Goal: Task Accomplishment & Management: Manage account settings

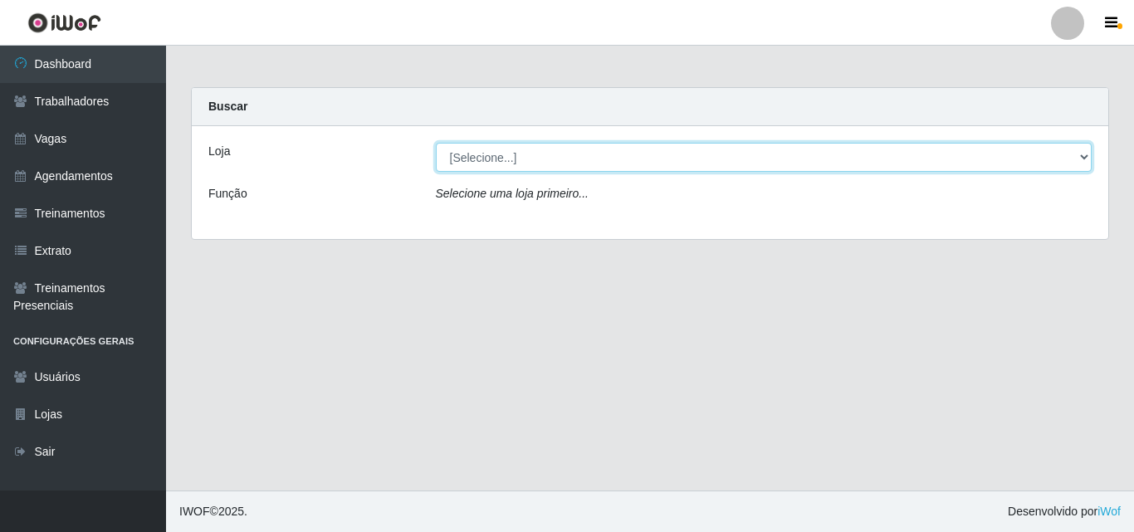
click at [1007, 145] on select "[Selecione...] Ideal - Centenário Ideal - Conceição Ideal - Prata" at bounding box center [764, 157] width 657 height 29
select select "231"
click at [436, 143] on select "[Selecione...] Ideal - Centenário Ideal - Conceição Ideal - Prata" at bounding box center [764, 157] width 657 height 29
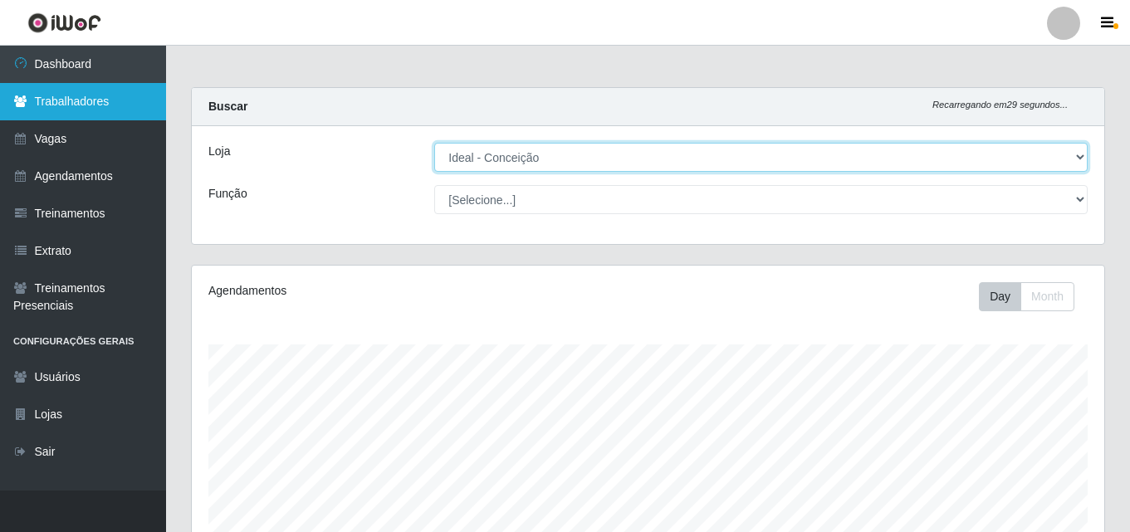
scroll to position [345, 913]
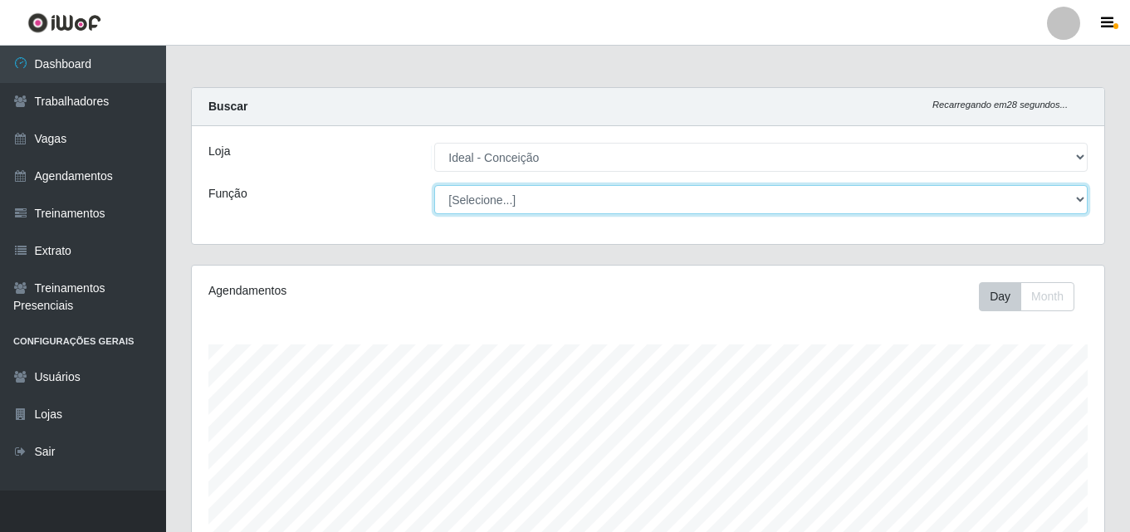
click at [506, 196] on select "[Selecione...] ASG ASG + ASG ++ Auxiliar de Estacionamento Auxiliar de Estacion…" at bounding box center [760, 199] width 653 height 29
drag, startPoint x: 511, startPoint y: 194, endPoint x: 492, endPoint y: 195, distance: 19.1
click at [511, 194] on select "[Selecione...] ASG ASG + ASG ++ Auxiliar de Estacionamento Auxiliar de Estacion…" at bounding box center [760, 199] width 653 height 29
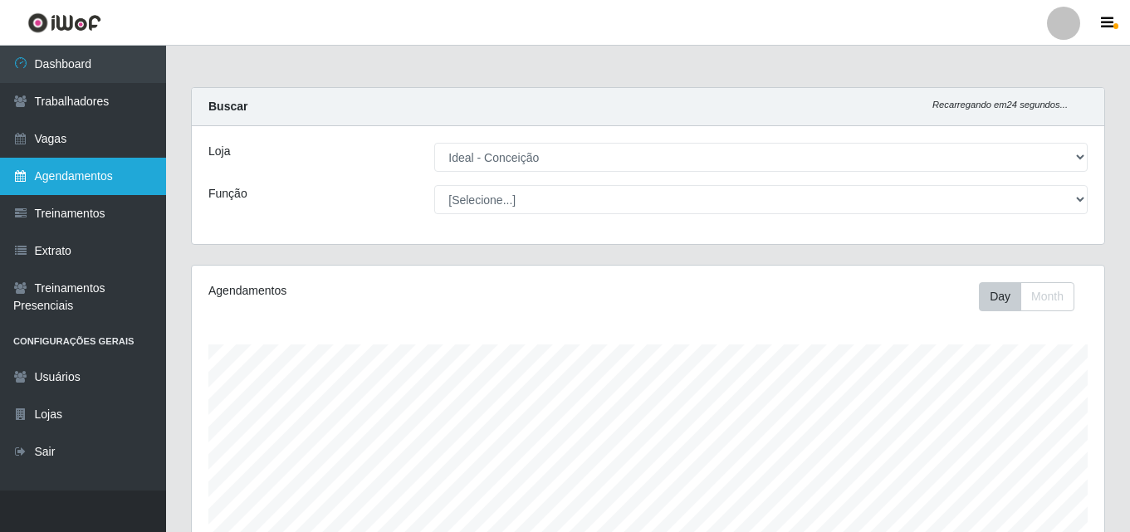
click at [92, 179] on link "Agendamentos" at bounding box center [83, 176] width 166 height 37
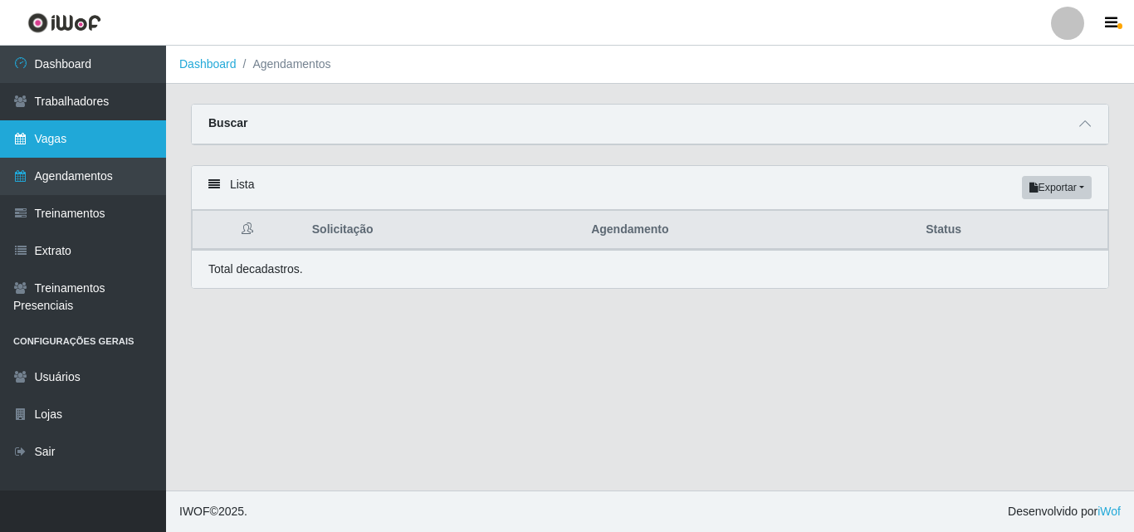
click at [45, 137] on link "Vagas" at bounding box center [83, 138] width 166 height 37
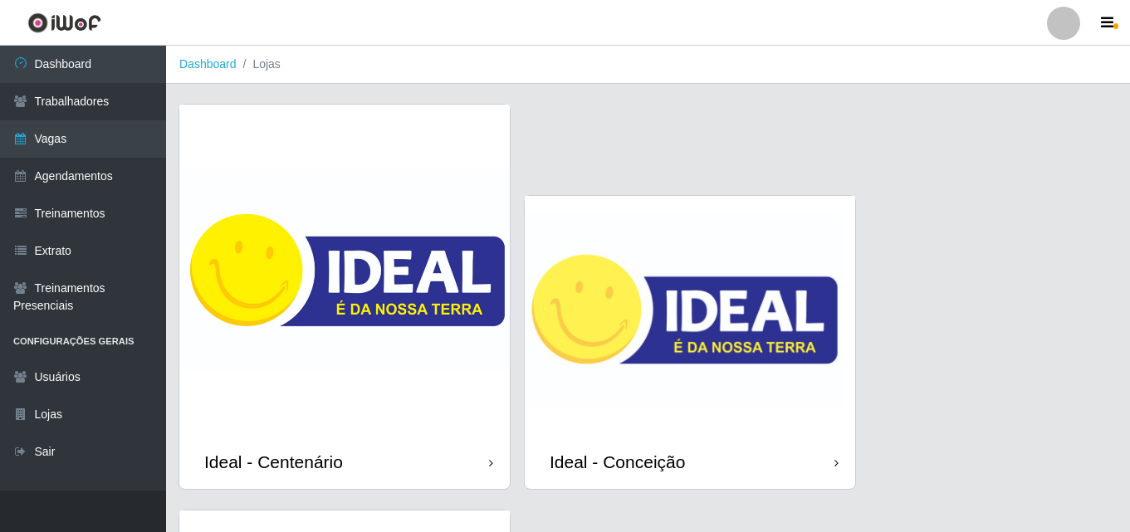
click at [597, 331] on img at bounding box center [690, 315] width 330 height 239
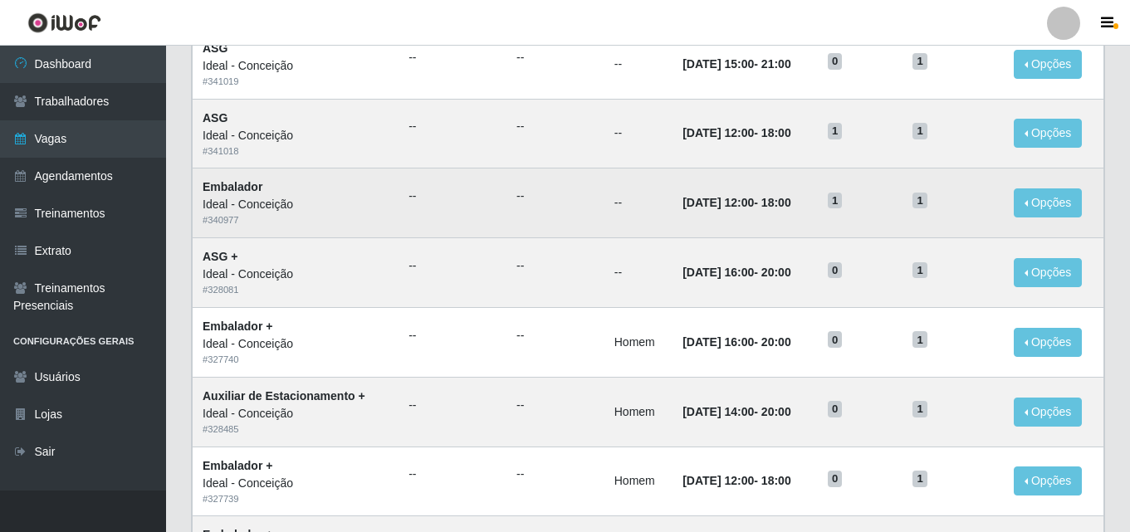
scroll to position [664, 0]
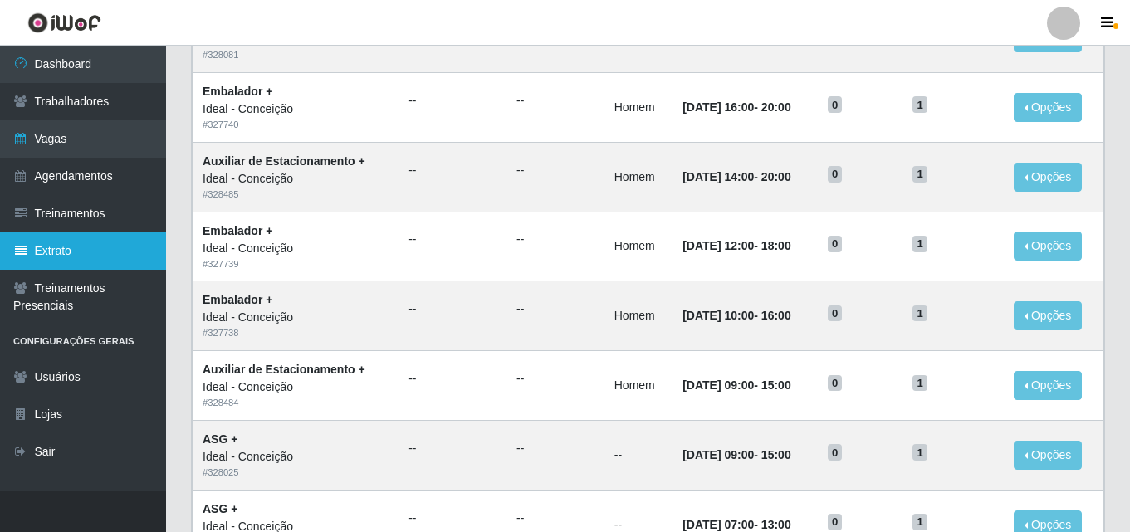
click at [74, 255] on link "Extrato" at bounding box center [83, 250] width 166 height 37
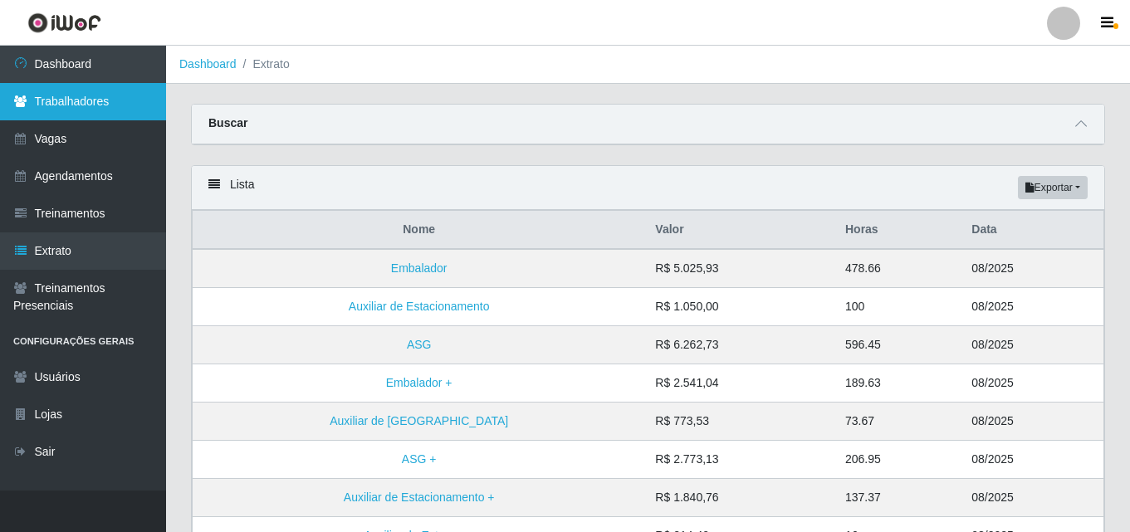
click at [105, 115] on link "Trabalhadores" at bounding box center [83, 101] width 166 height 37
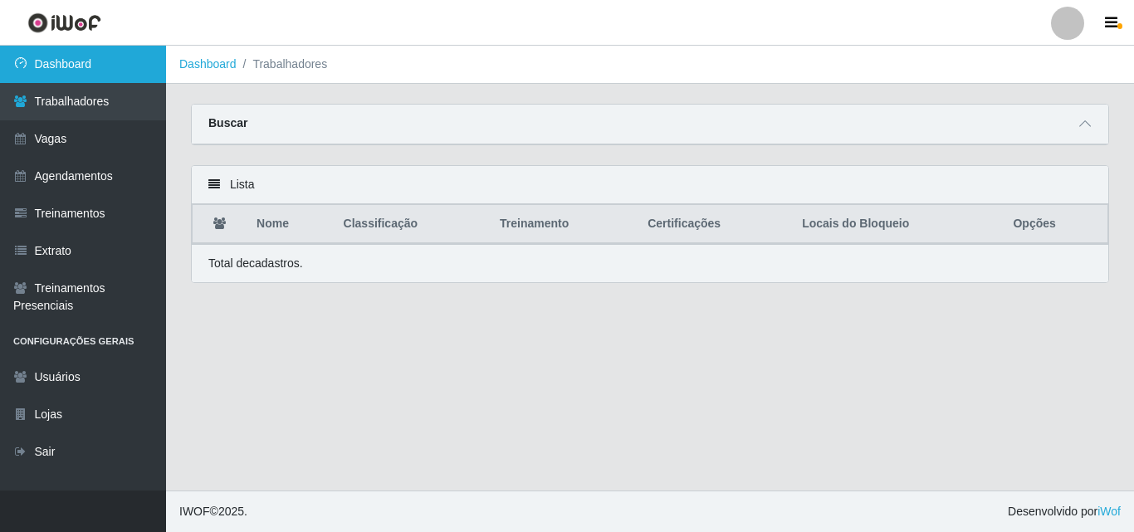
click at [76, 61] on link "Dashboard" at bounding box center [83, 64] width 166 height 37
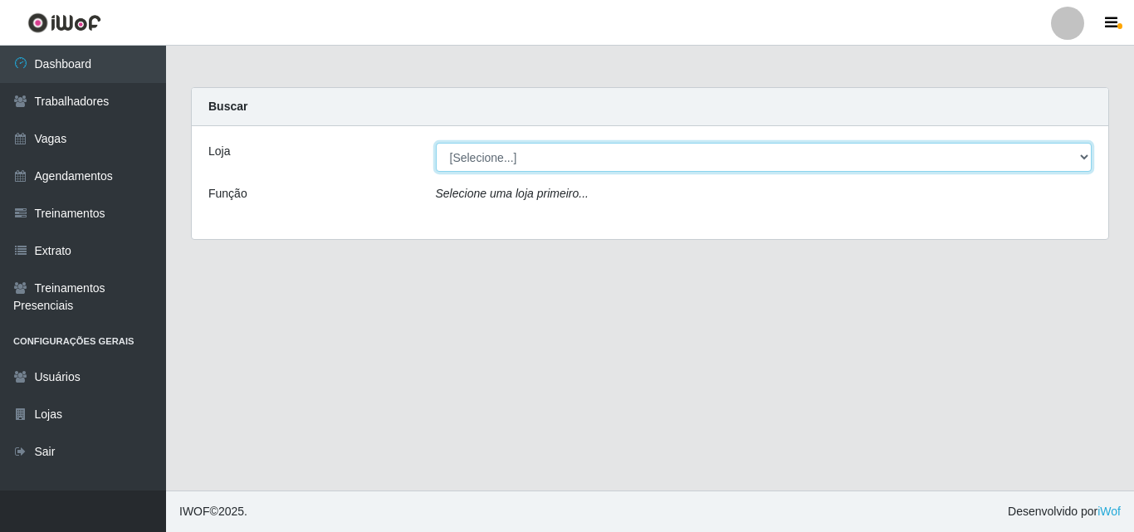
click at [573, 151] on select "[Selecione...] Ideal - Centenário Ideal - Conceição Ideal - Prata" at bounding box center [764, 157] width 657 height 29
select select "231"
click at [436, 143] on select "[Selecione...] Ideal - Centenário Ideal - Conceição Ideal - Prata" at bounding box center [764, 157] width 657 height 29
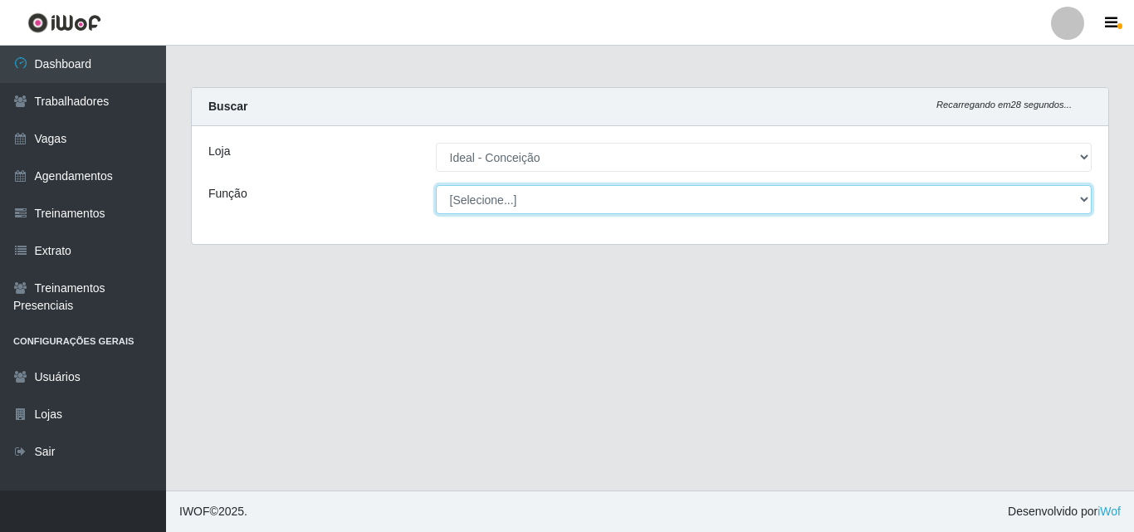
click at [565, 192] on select "[Selecione...] ASG ASG + ASG ++ Auxiliar de Estacionamento Auxiliar de Estacion…" at bounding box center [764, 199] width 657 height 29
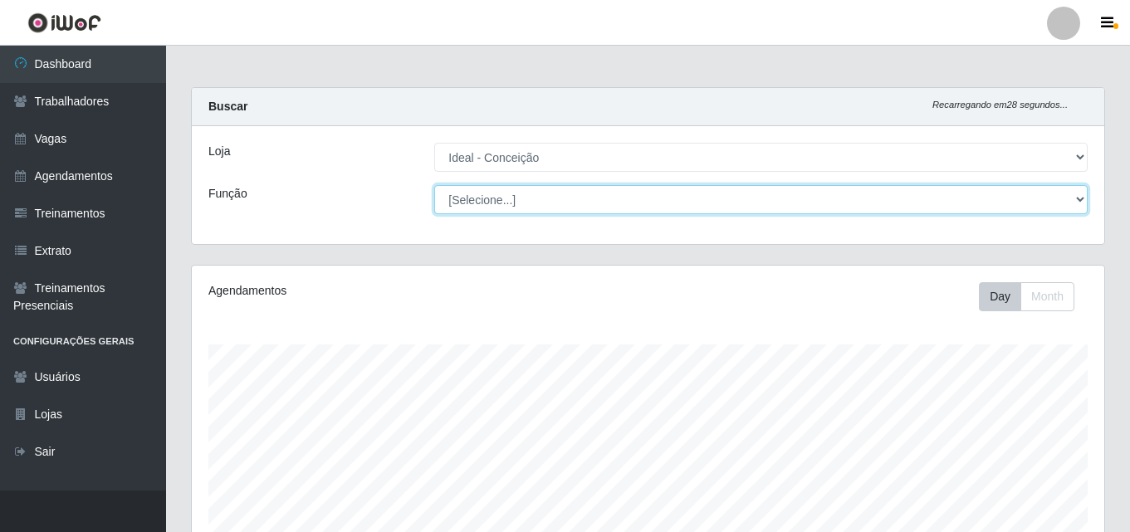
scroll to position [345, 913]
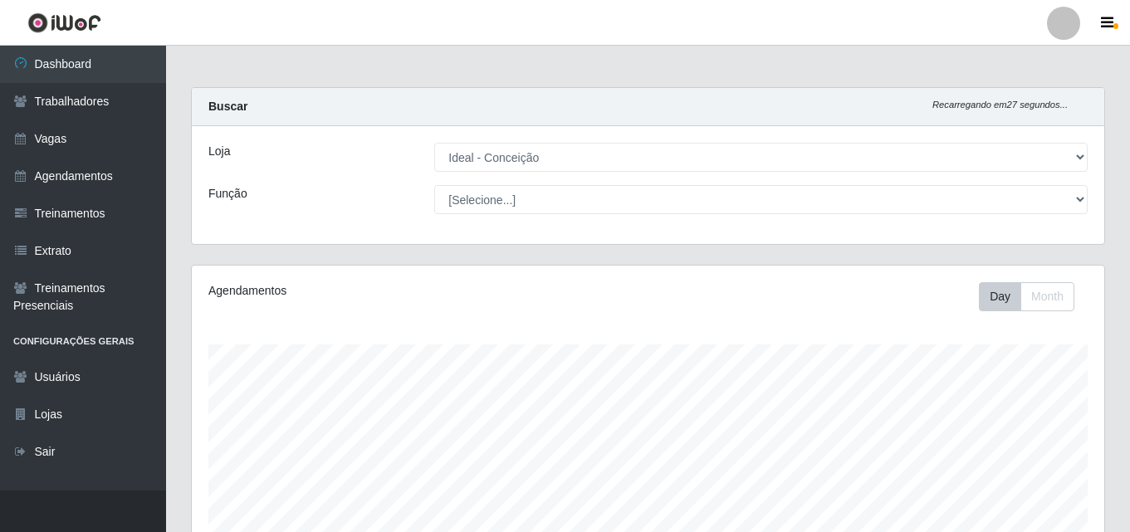
click at [310, 295] on div "Agendamentos" at bounding box center [384, 290] width 352 height 17
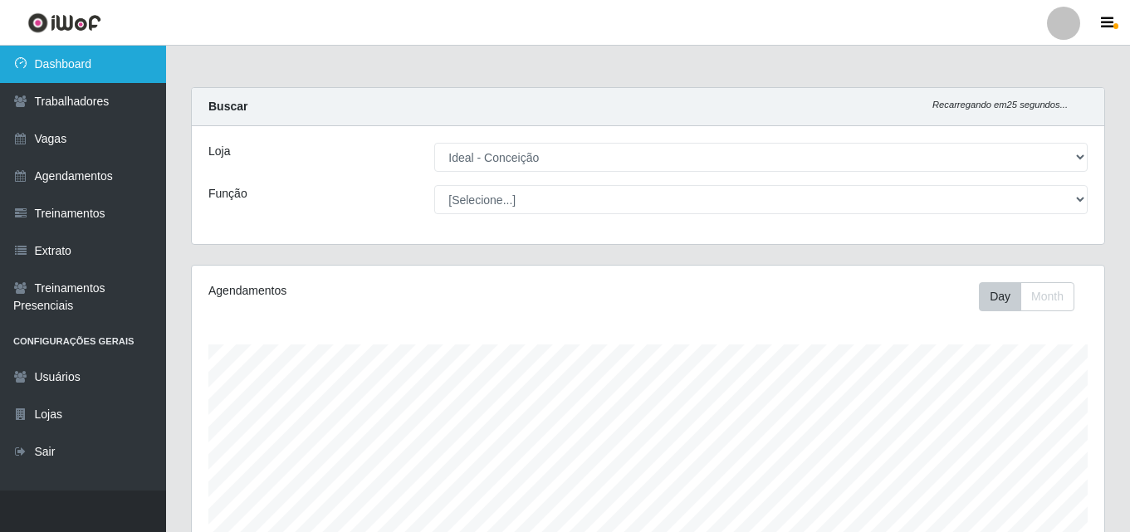
click at [59, 65] on link "Dashboard" at bounding box center [83, 64] width 166 height 37
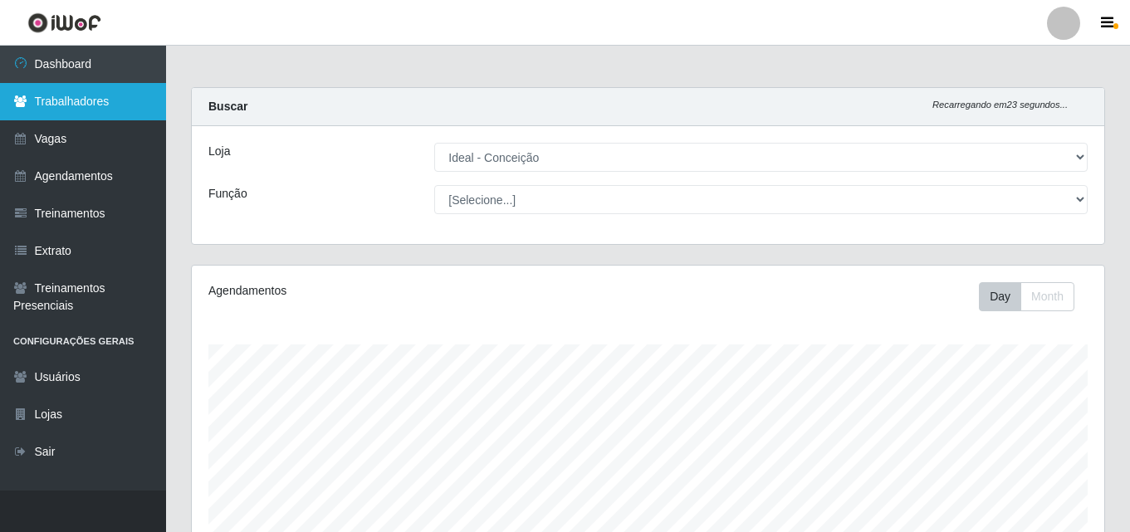
click at [87, 107] on link "Trabalhadores" at bounding box center [83, 101] width 166 height 37
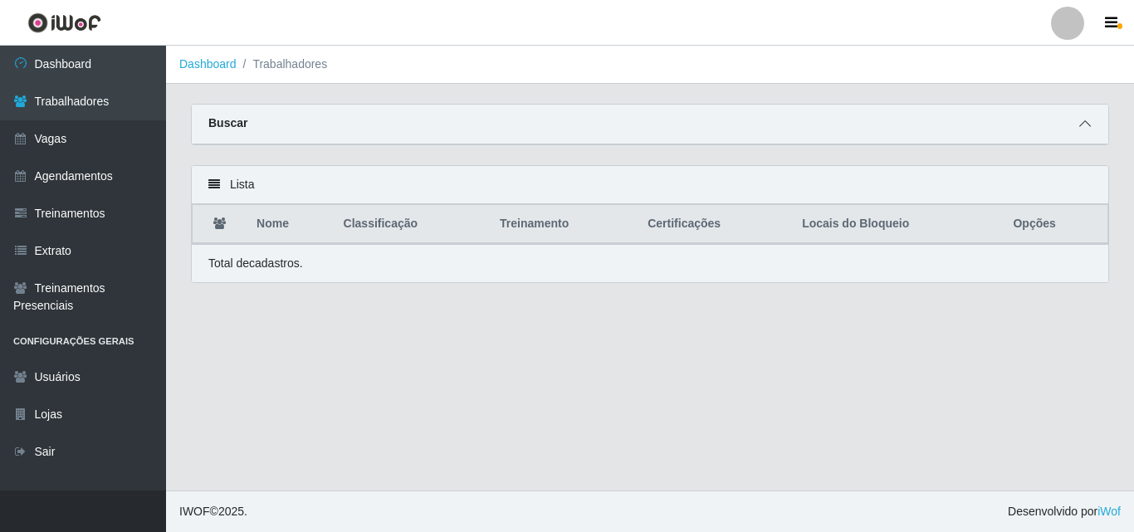
click at [1089, 122] on icon at bounding box center [1085, 124] width 12 height 12
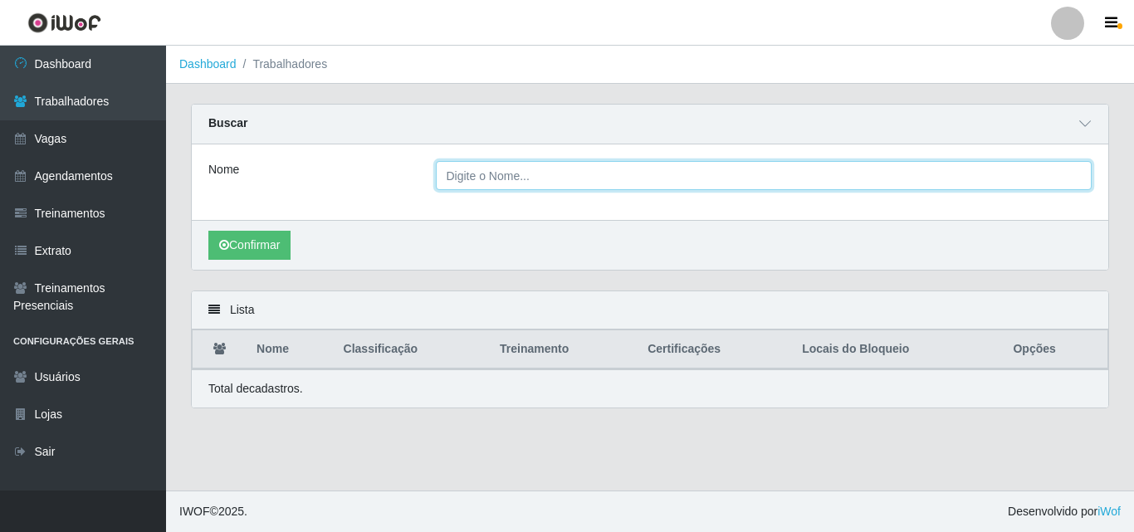
click at [666, 176] on input "Nome" at bounding box center [764, 175] width 657 height 29
type input "a"
type input "[PERSON_NAME]"
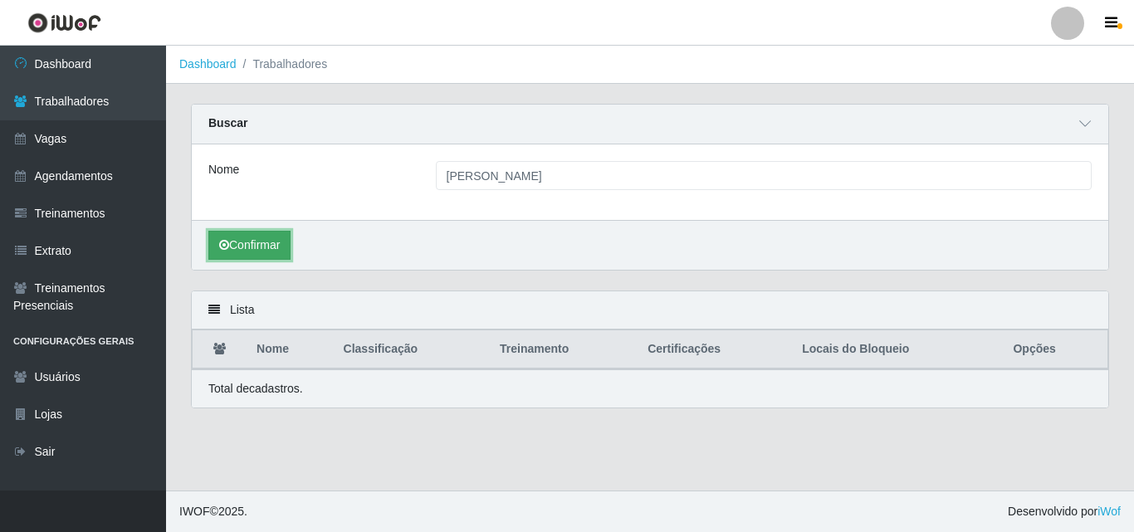
click at [272, 245] on button "Confirmar" at bounding box center [249, 245] width 82 height 29
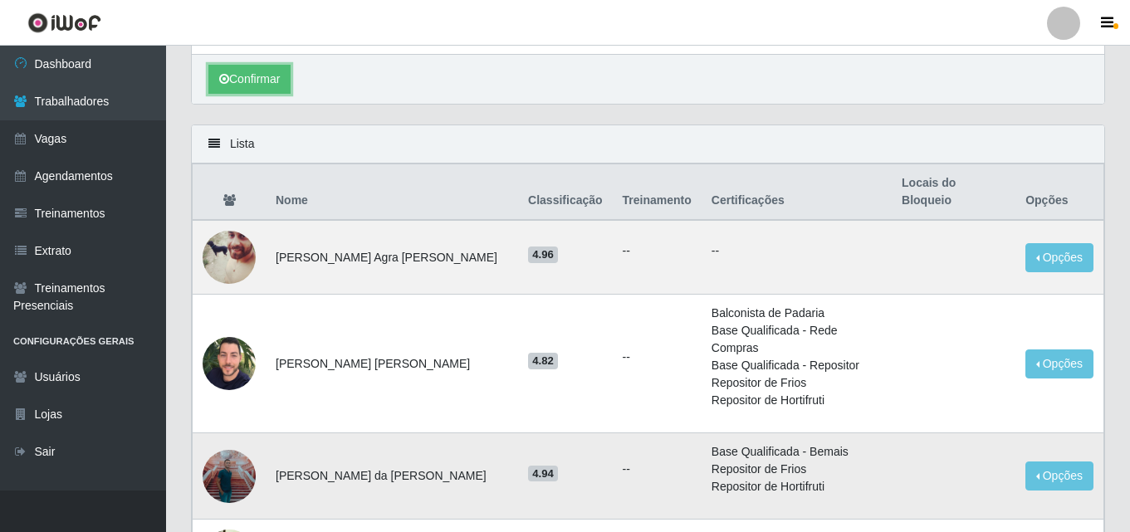
scroll to position [249, 0]
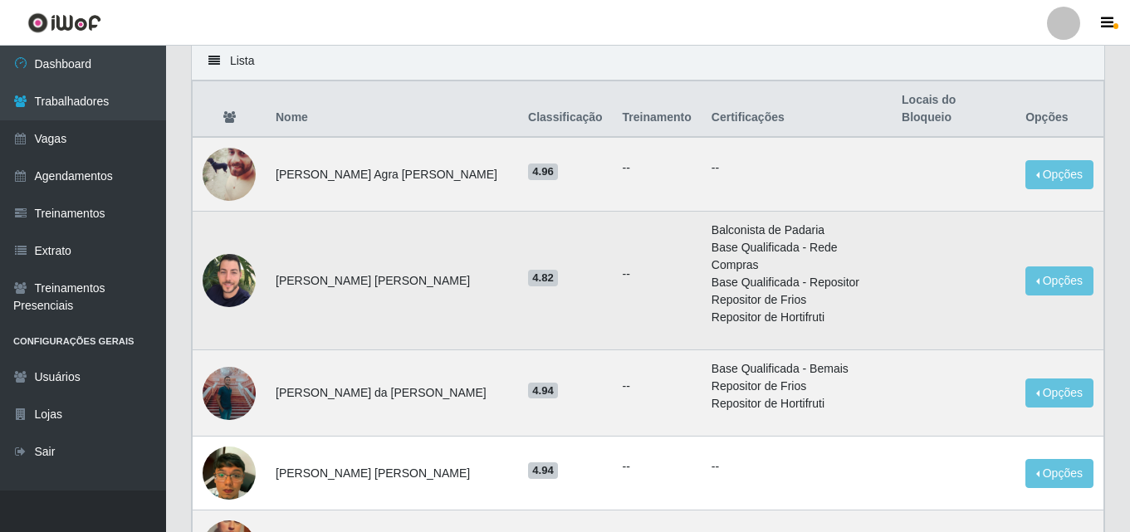
click at [235, 247] on img at bounding box center [229, 280] width 53 height 66
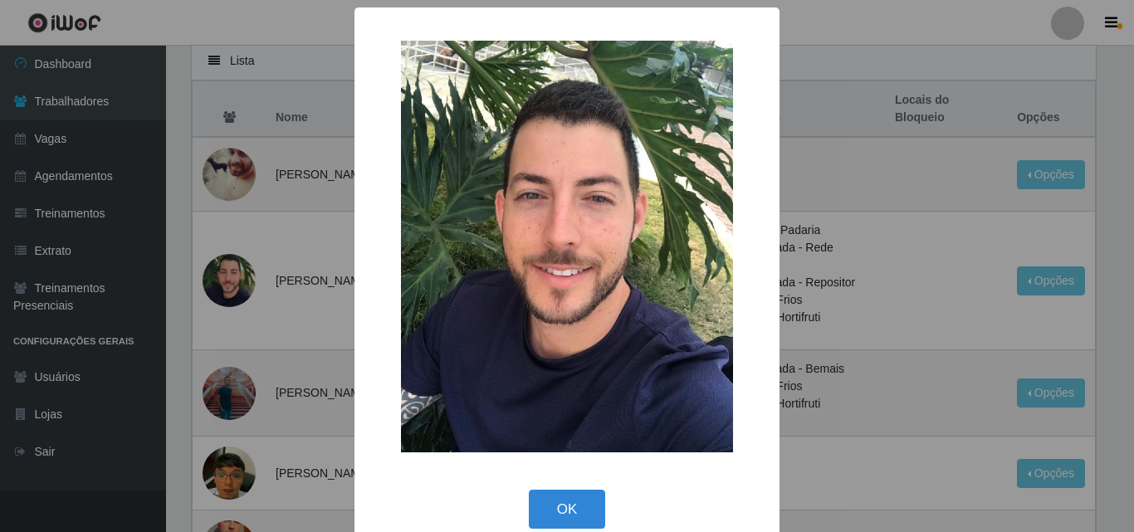
click at [336, 293] on div "× OK Cancel" at bounding box center [567, 266] width 1134 height 532
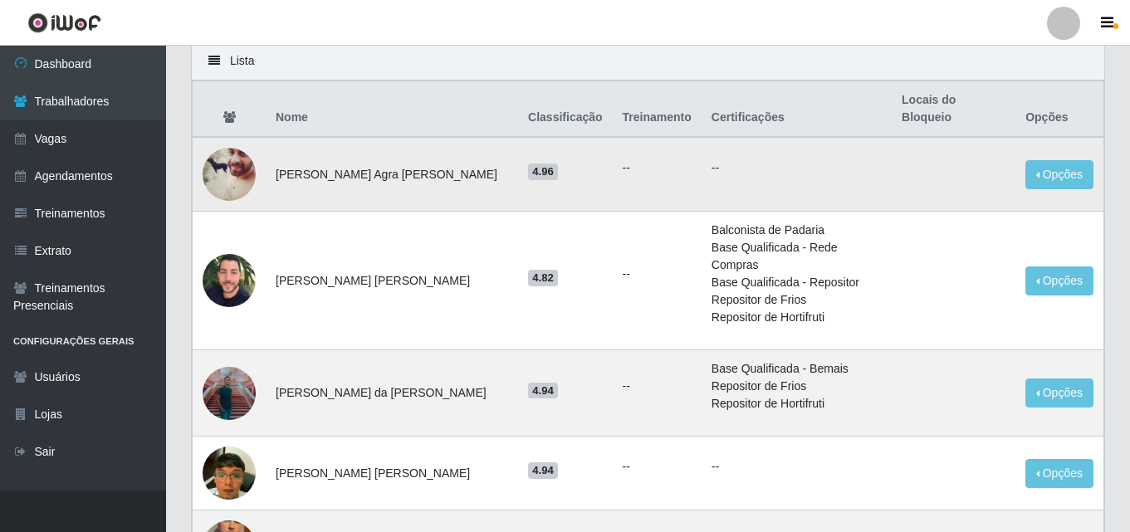
click at [228, 166] on img at bounding box center [229, 174] width 53 height 66
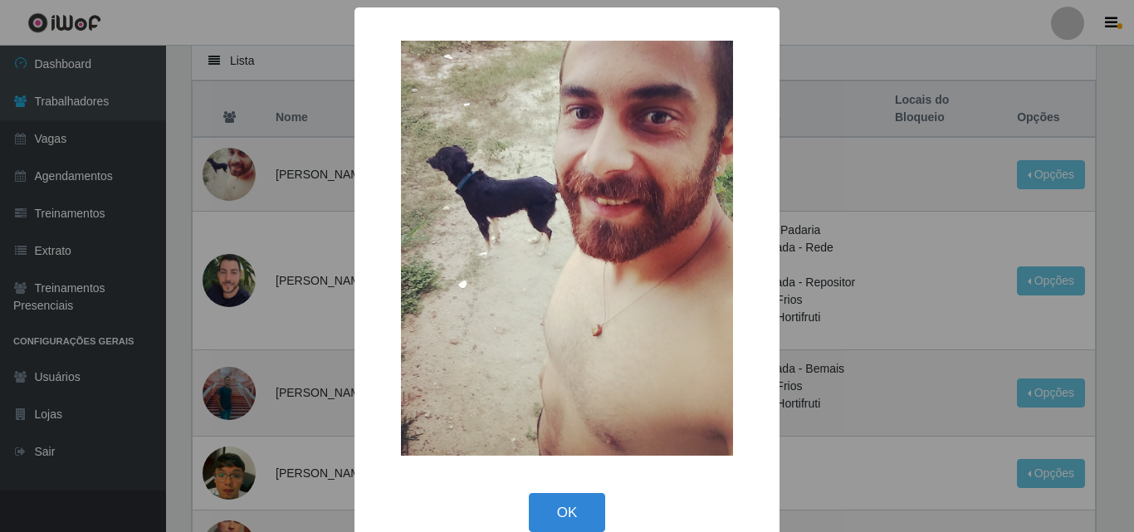
click at [248, 356] on div "× OK Cancel" at bounding box center [567, 266] width 1134 height 532
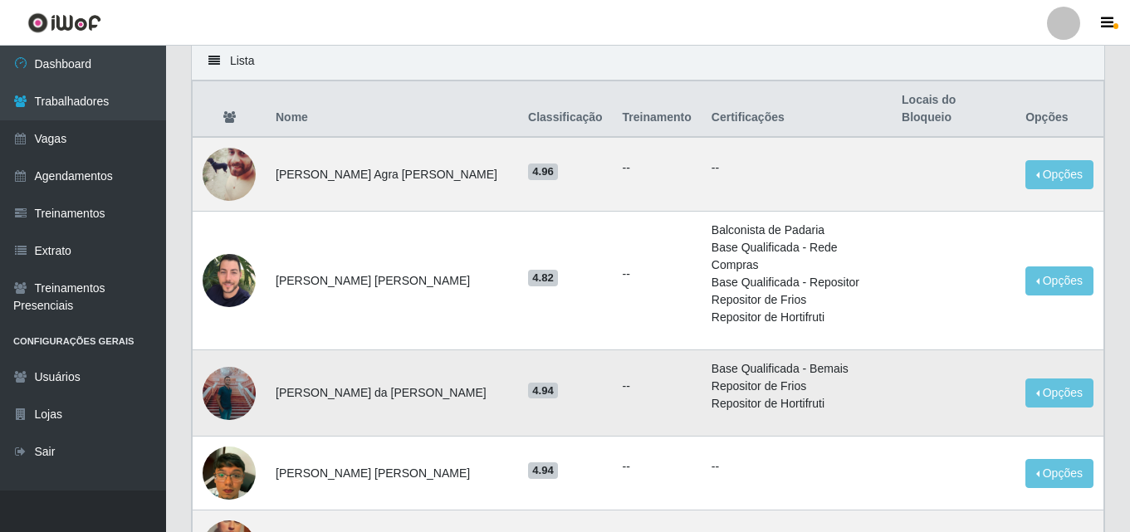
click at [245, 360] on img at bounding box center [229, 393] width 53 height 66
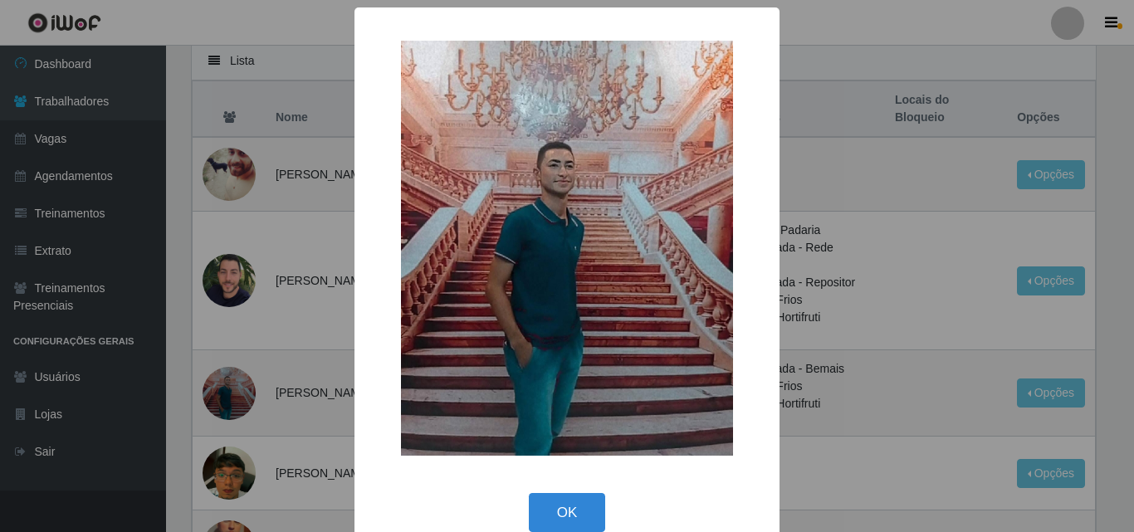
click at [305, 404] on div "× OK Cancel" at bounding box center [567, 266] width 1134 height 532
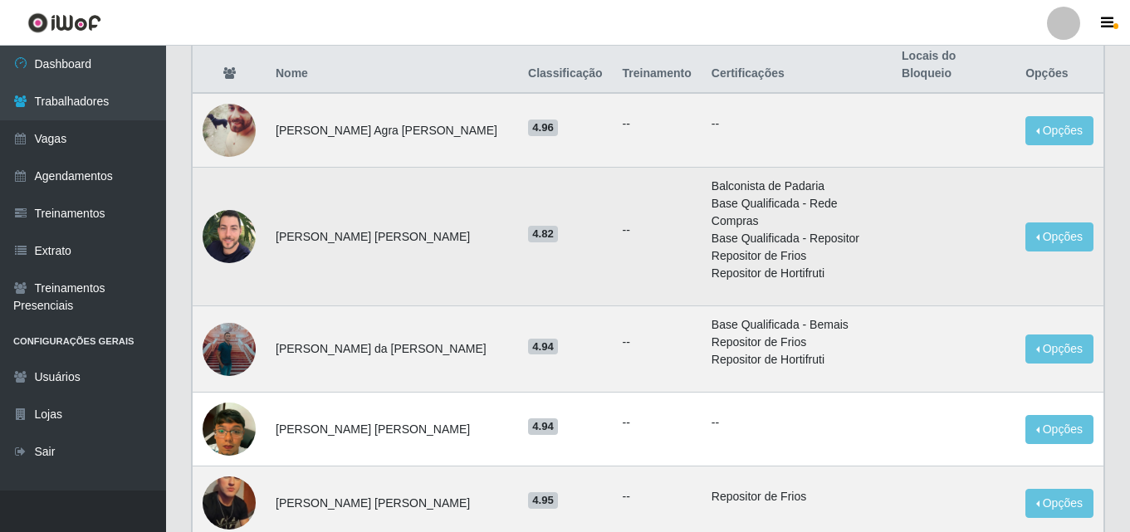
scroll to position [332, 0]
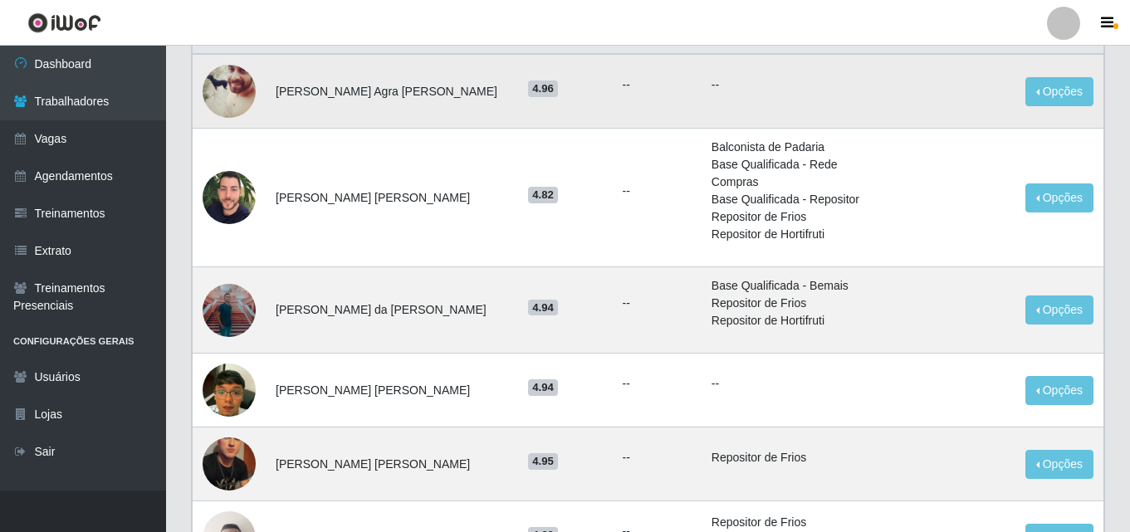
click at [242, 75] on img at bounding box center [229, 91] width 53 height 66
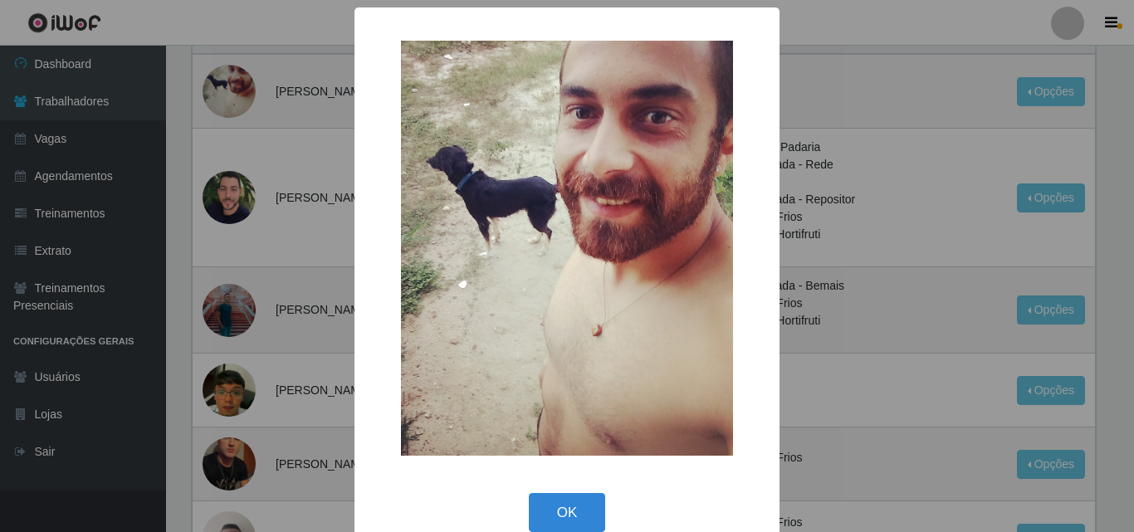
click at [246, 287] on div "× OK Cancel" at bounding box center [567, 266] width 1134 height 532
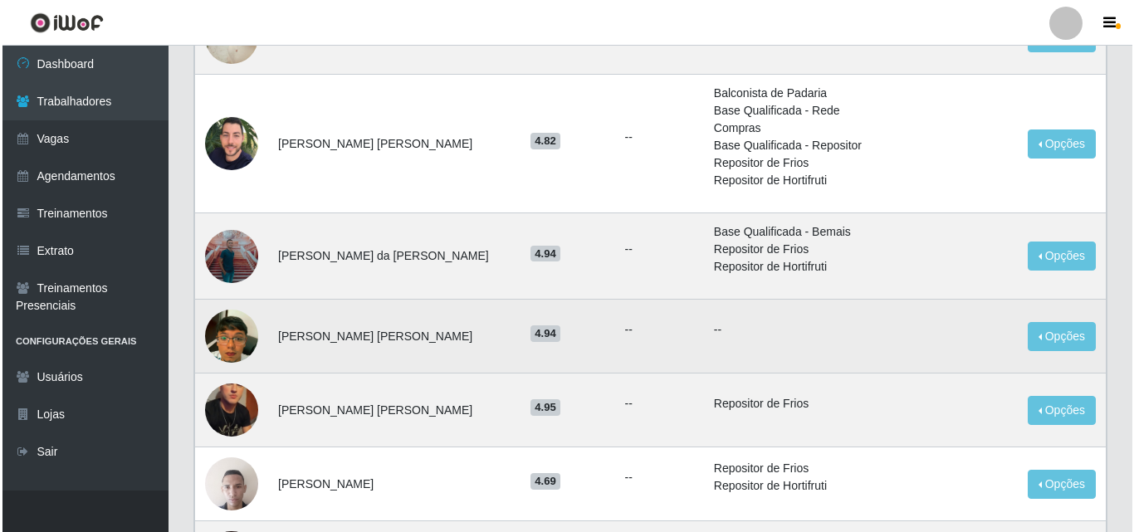
scroll to position [415, 0]
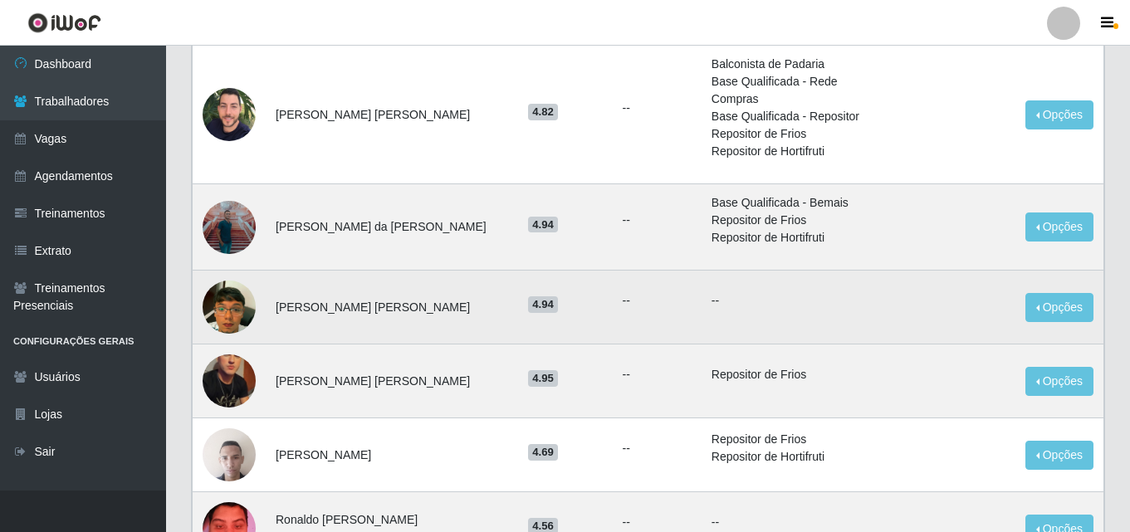
click at [247, 291] on img at bounding box center [229, 307] width 53 height 95
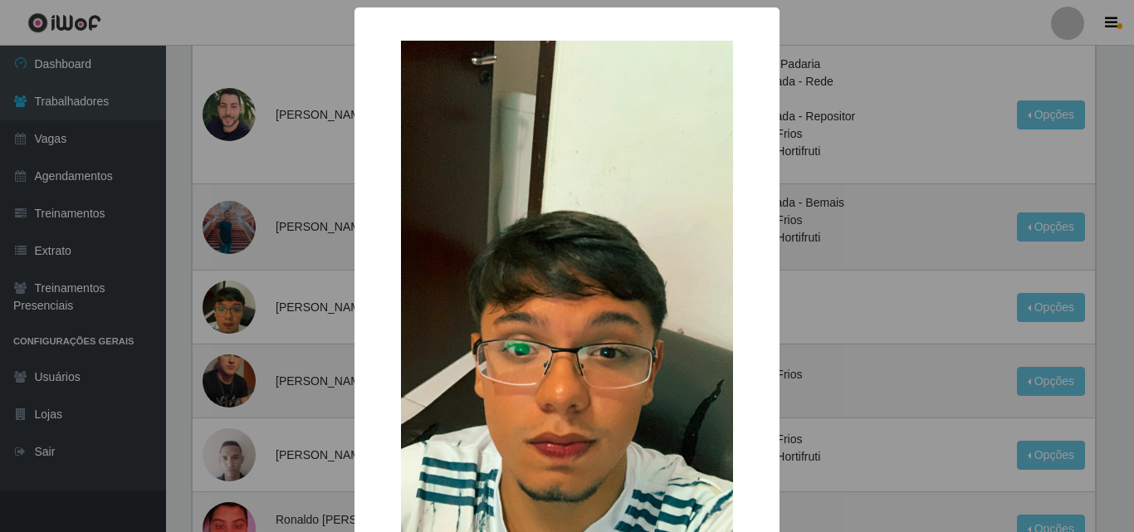
click at [252, 338] on div "× OK Cancel" at bounding box center [567, 266] width 1134 height 532
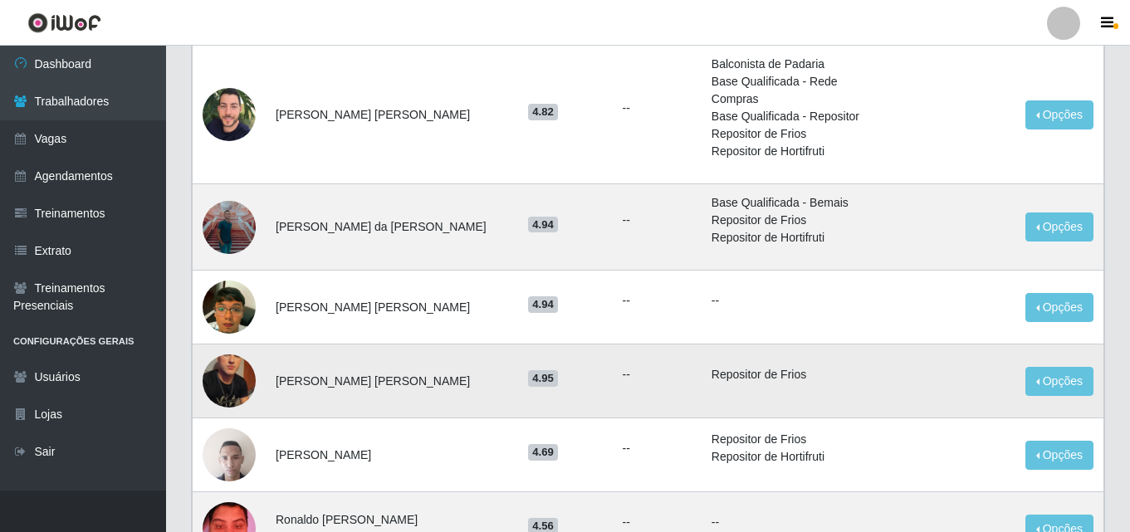
click at [246, 349] on img at bounding box center [229, 381] width 53 height 95
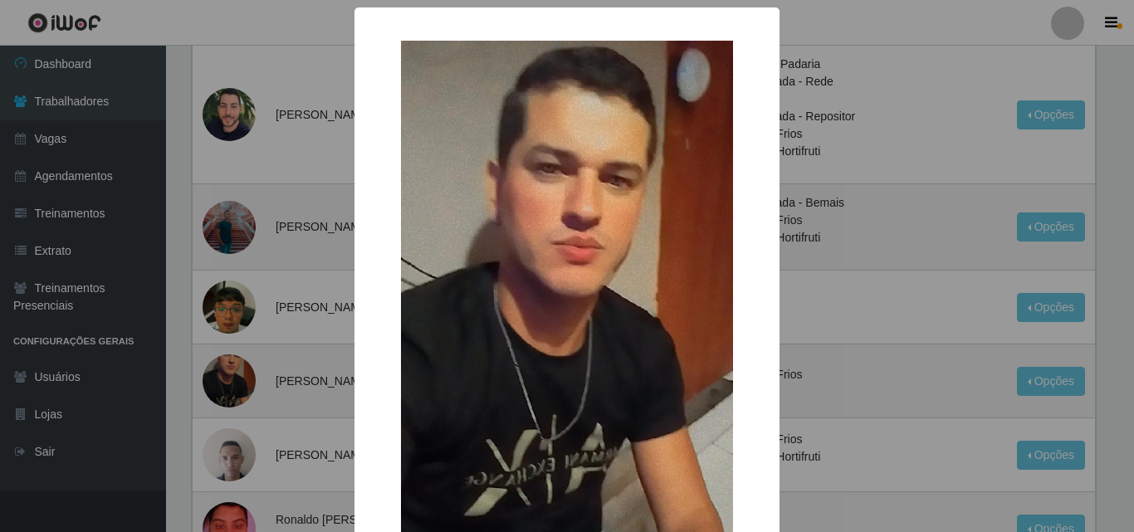
click at [275, 407] on div "× OK Cancel" at bounding box center [567, 266] width 1134 height 532
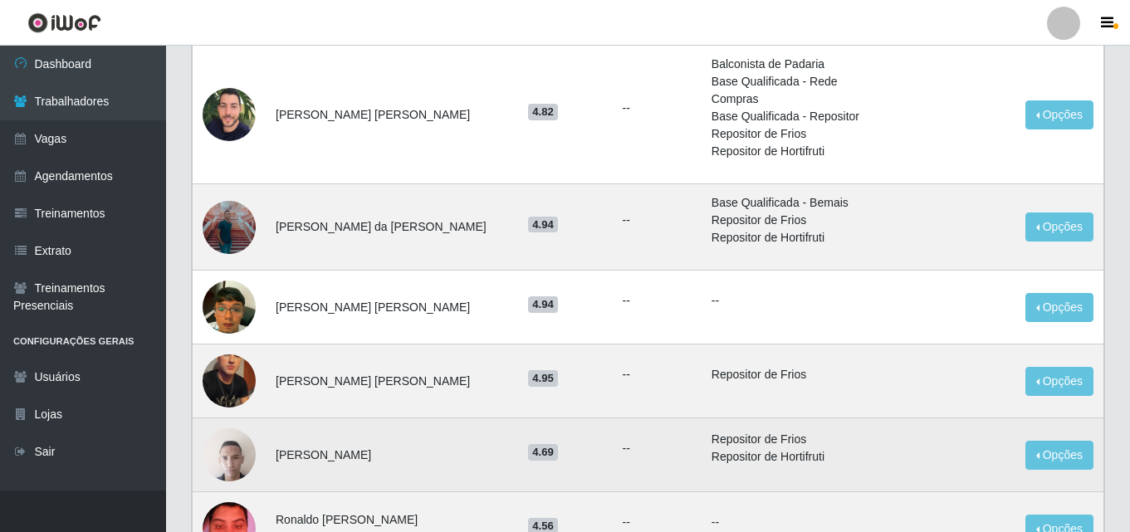
click at [228, 424] on img at bounding box center [229, 454] width 53 height 71
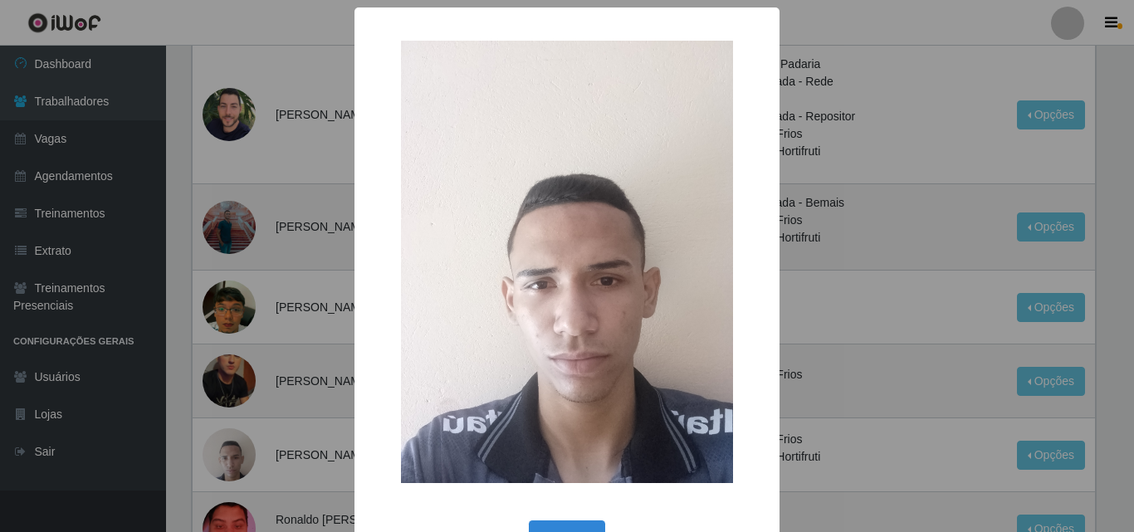
click at [281, 401] on div "× OK Cancel" at bounding box center [567, 266] width 1134 height 532
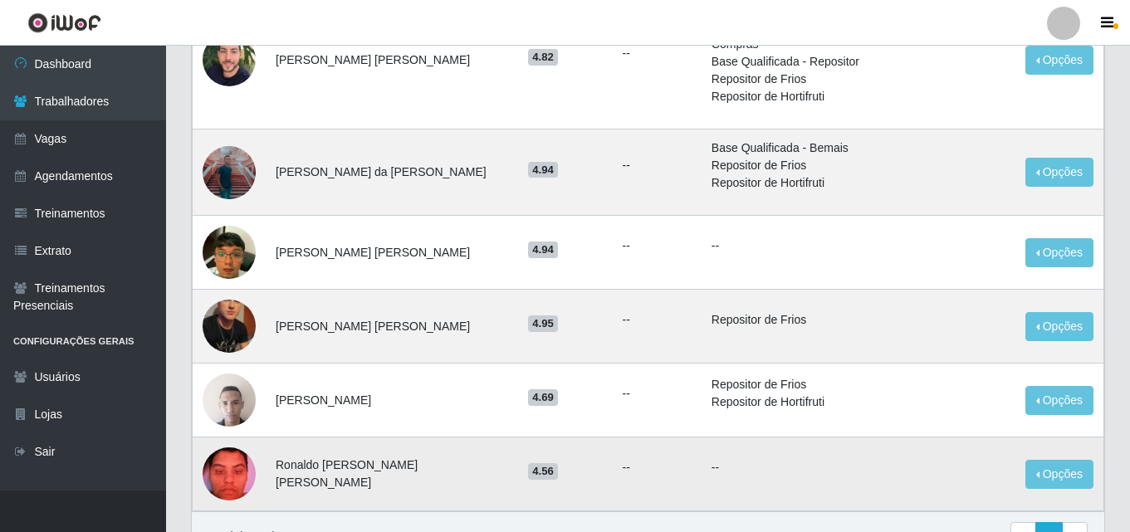
scroll to position [528, 0]
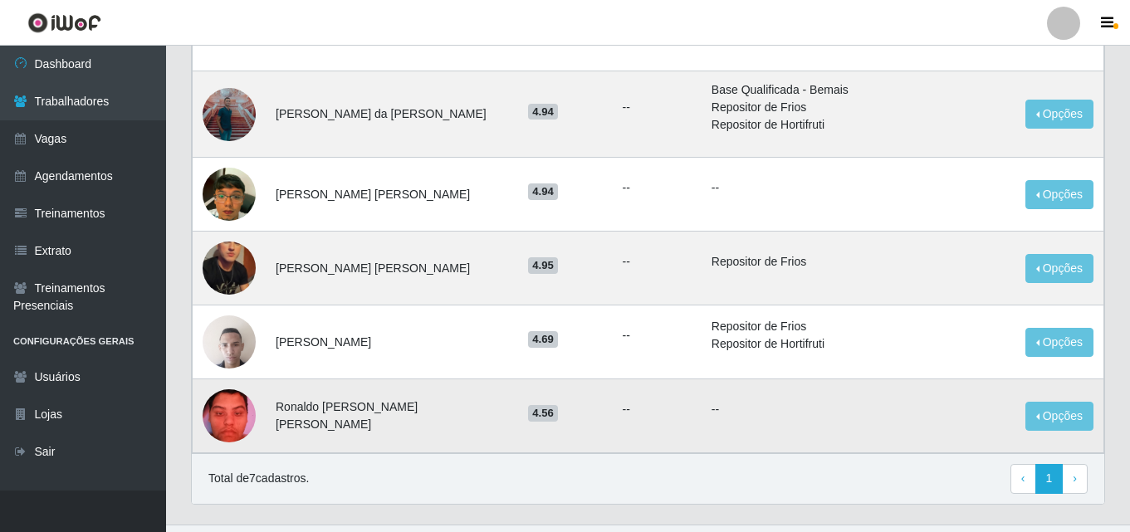
click at [229, 380] on img at bounding box center [229, 415] width 53 height 71
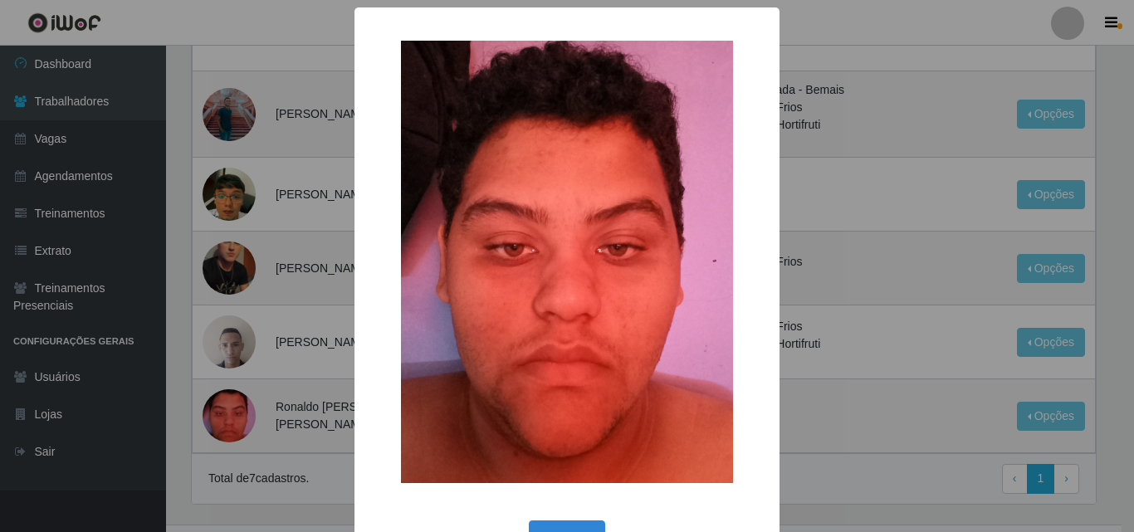
click at [330, 365] on div "× OK Cancel" at bounding box center [567, 266] width 1134 height 532
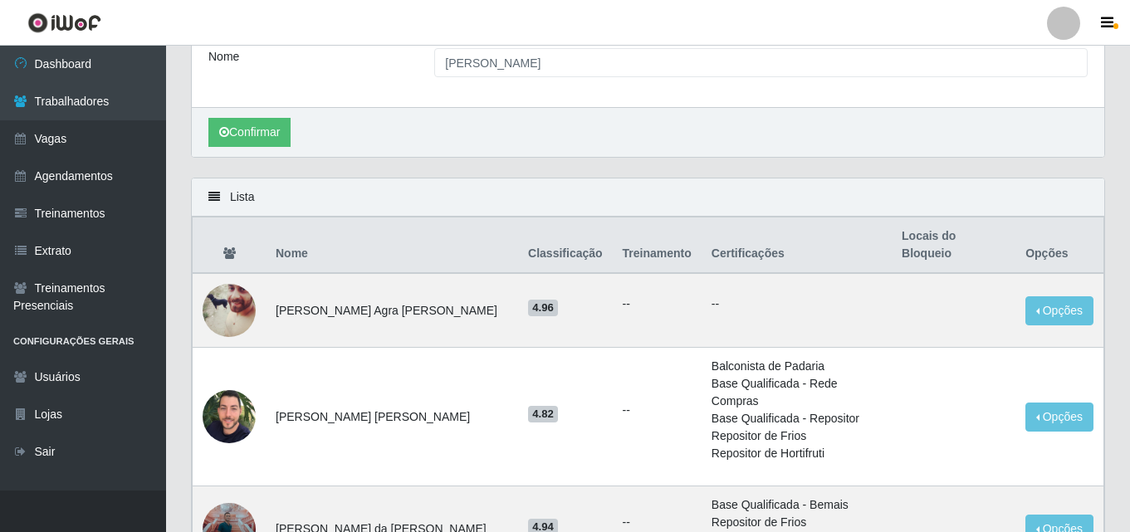
scroll to position [30, 0]
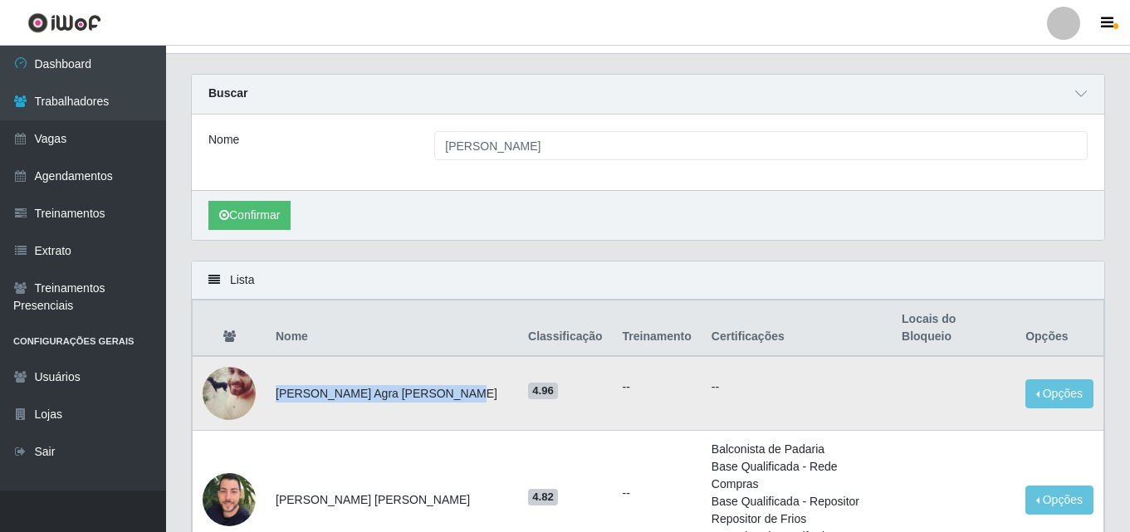
drag, startPoint x: 278, startPoint y: 379, endPoint x: 462, endPoint y: 387, distance: 184.5
click at [465, 387] on td "[PERSON_NAME] Agra [PERSON_NAME]" at bounding box center [392, 393] width 252 height 75
copy td "[PERSON_NAME] Agra [PERSON_NAME]"
click at [62, 164] on link "Agendamentos" at bounding box center [83, 176] width 166 height 37
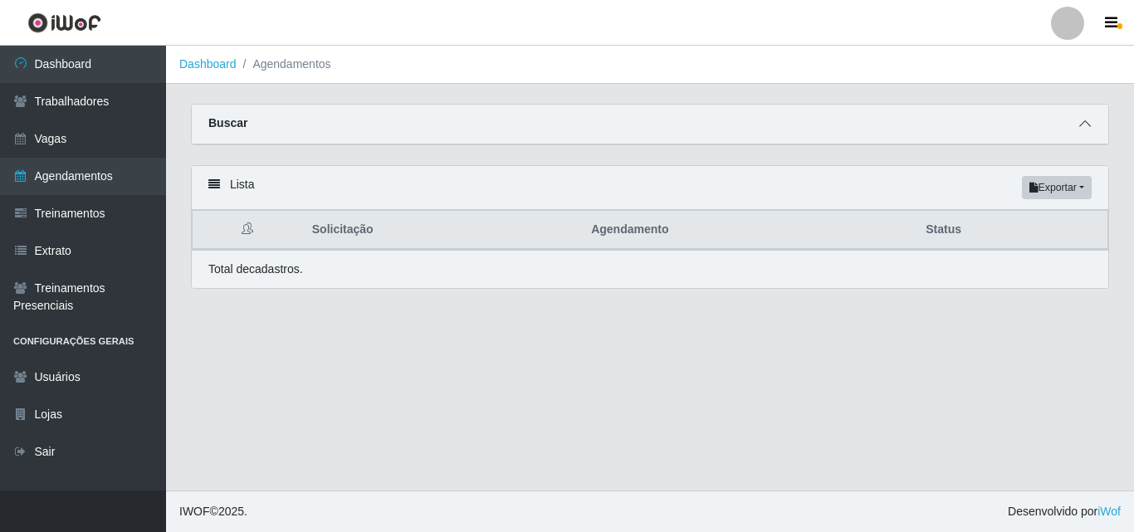
click at [1082, 125] on icon at bounding box center [1085, 124] width 12 height 12
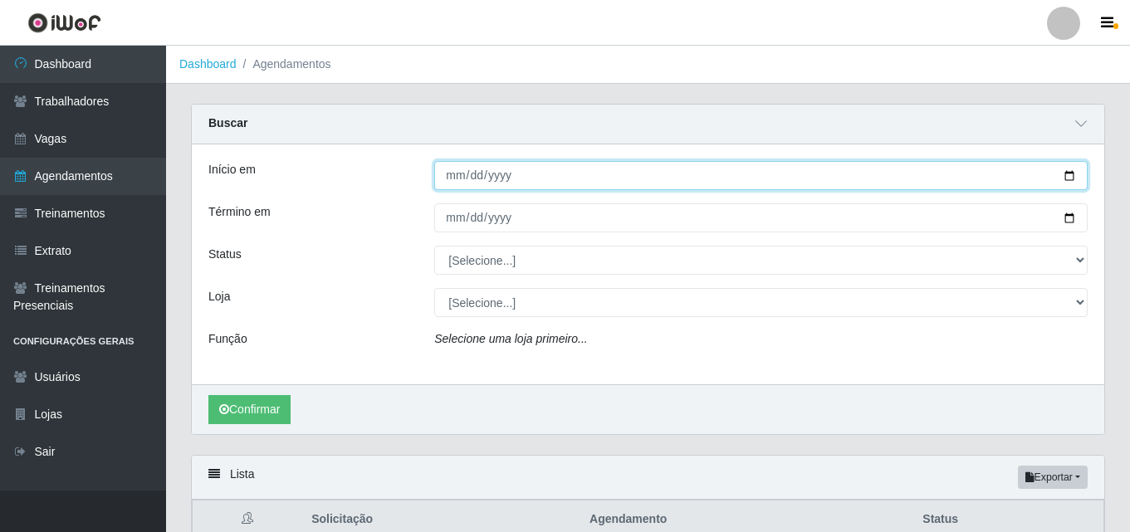
click at [594, 177] on input "Início em" at bounding box center [760, 175] width 653 height 29
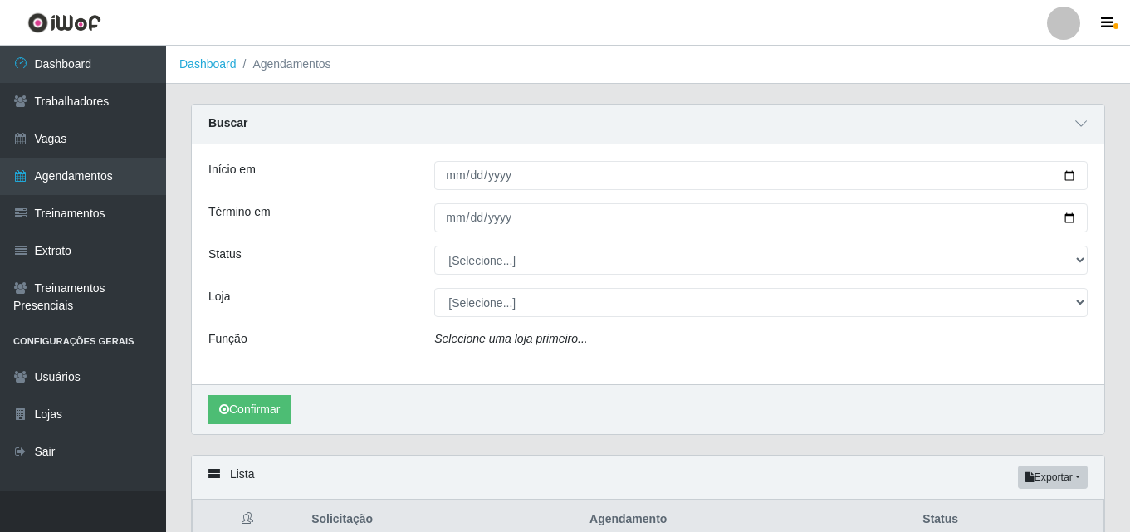
click at [536, 195] on div "Início em Término em Status [Selecione...] AGENDADO AGUARDANDO LIBERAR EM ANDAM…" at bounding box center [648, 264] width 913 height 240
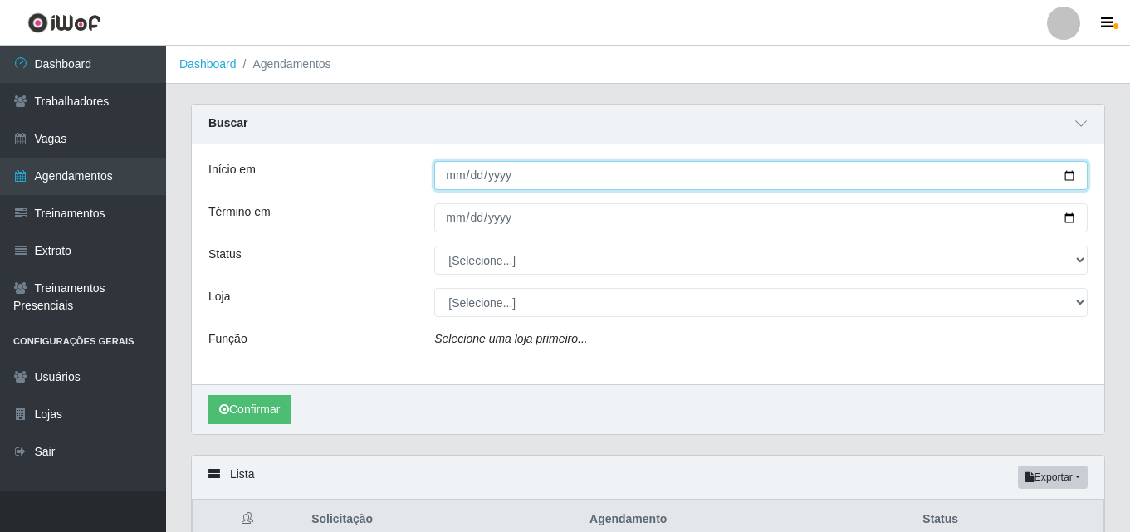
drag, startPoint x: 497, startPoint y: 174, endPoint x: 458, endPoint y: 171, distance: 39.1
click at [458, 171] on input "Início em" at bounding box center [760, 175] width 653 height 29
type input "[DATE]"
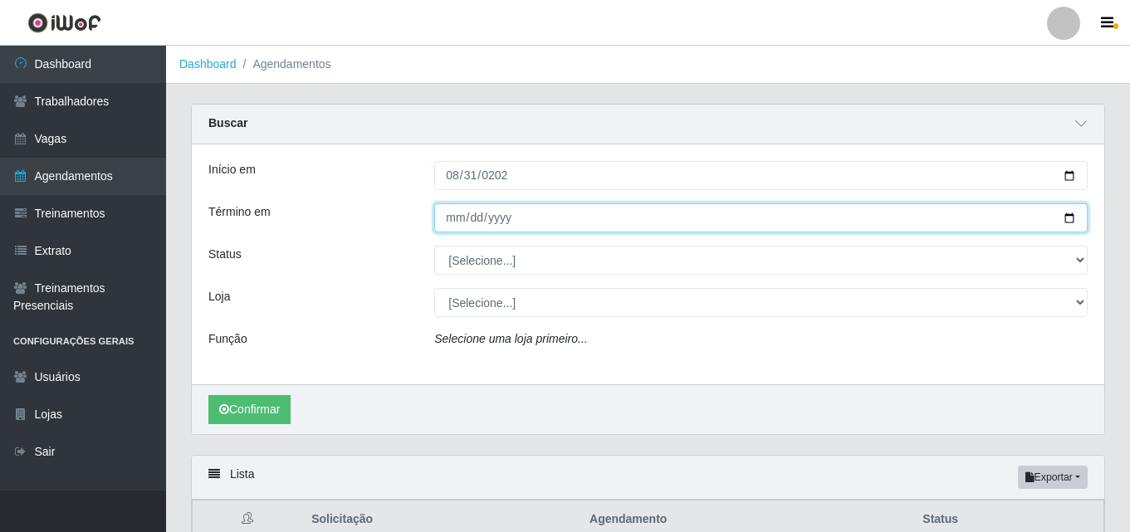
click at [492, 223] on input "Término em" at bounding box center [760, 217] width 653 height 29
click at [457, 214] on input "Término em" at bounding box center [760, 217] width 653 height 29
type input "[DATE]"
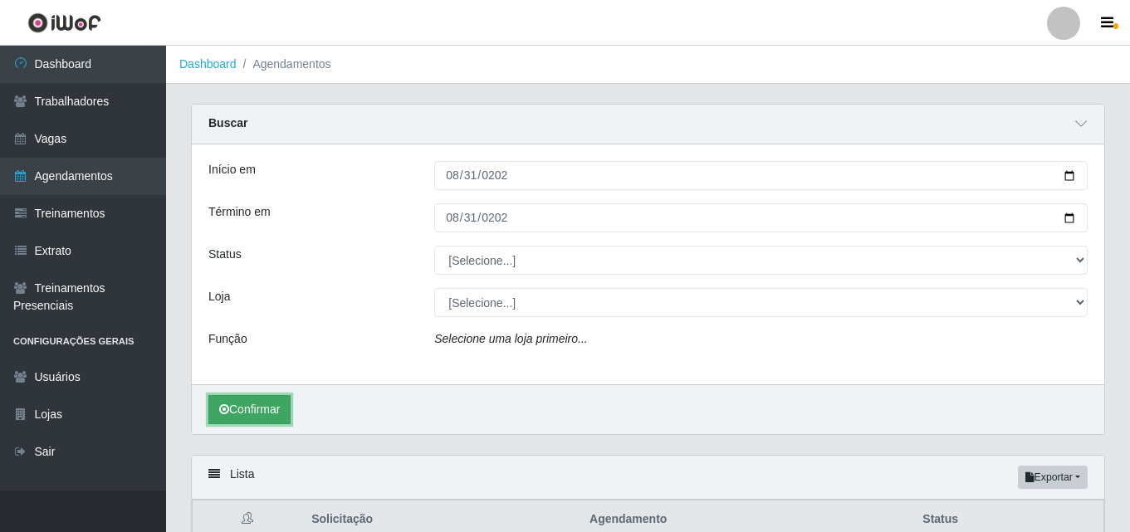
click at [265, 414] on button "Confirmar" at bounding box center [249, 409] width 82 height 29
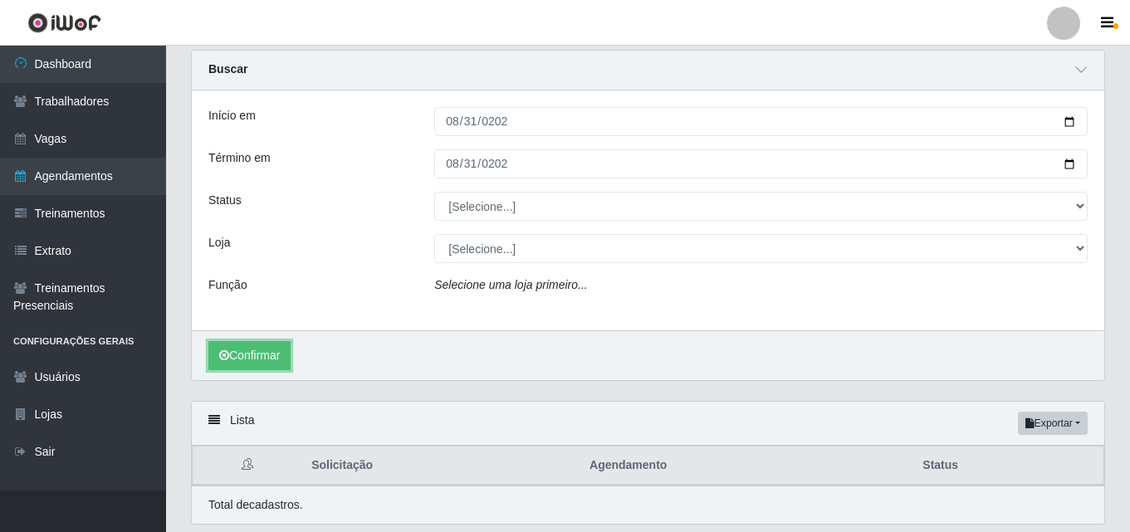
scroll to position [83, 0]
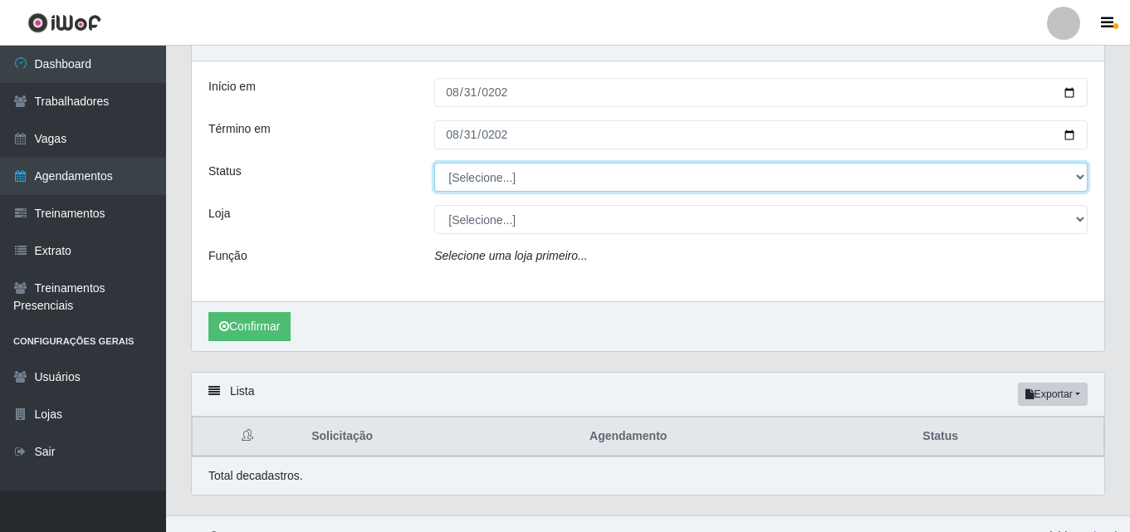
click at [541, 169] on select "[Selecione...] AGENDADO AGUARDANDO LIBERAR EM ANDAMENTO EM REVISÃO FINALIZADO C…" at bounding box center [760, 177] width 653 height 29
select select "FINALIZADO"
click at [434, 164] on select "[Selecione...] AGENDADO AGUARDANDO LIBERAR EM ANDAMENTO EM REVISÃO FINALIZADO C…" at bounding box center [760, 177] width 653 height 29
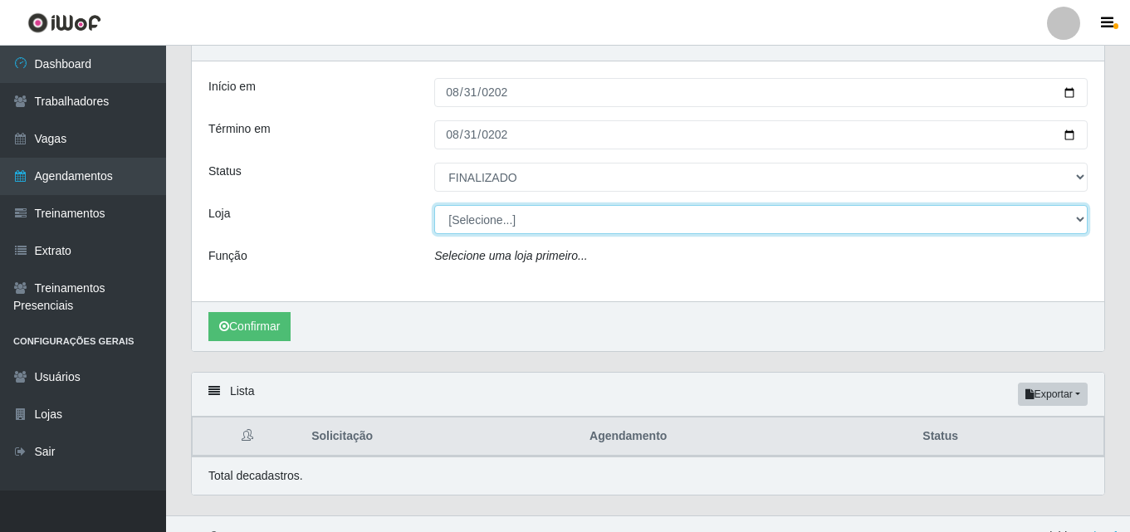
click at [476, 217] on select "[Selecione...] Ideal - Centenário Ideal - Conceição Ideal - Prata" at bounding box center [760, 219] width 653 height 29
select select "231"
click at [434, 206] on select "[Selecione...] Ideal - Centenário Ideal - Conceição Ideal - Prata" at bounding box center [760, 219] width 653 height 29
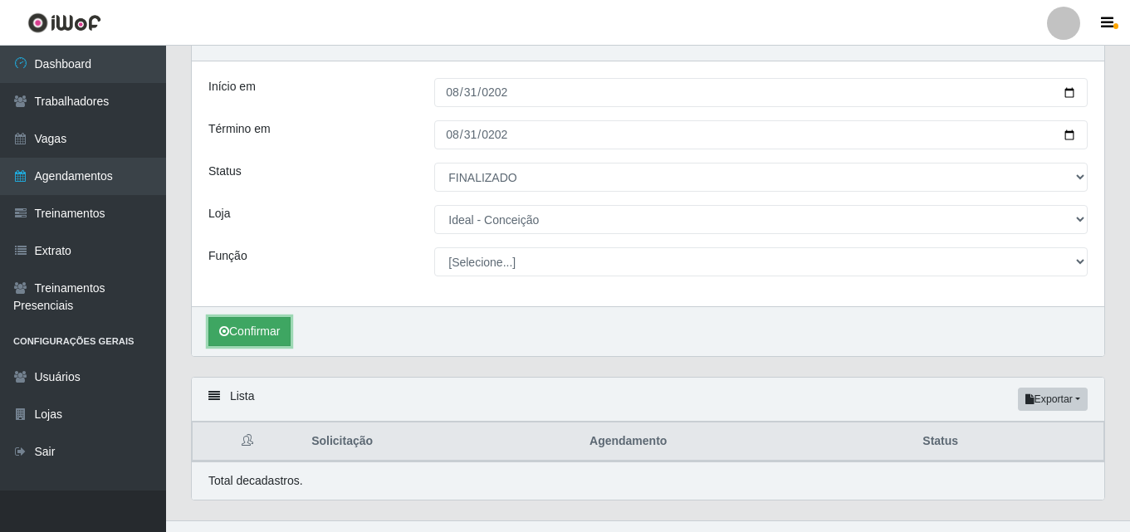
click at [249, 335] on button "Confirmar" at bounding box center [249, 331] width 82 height 29
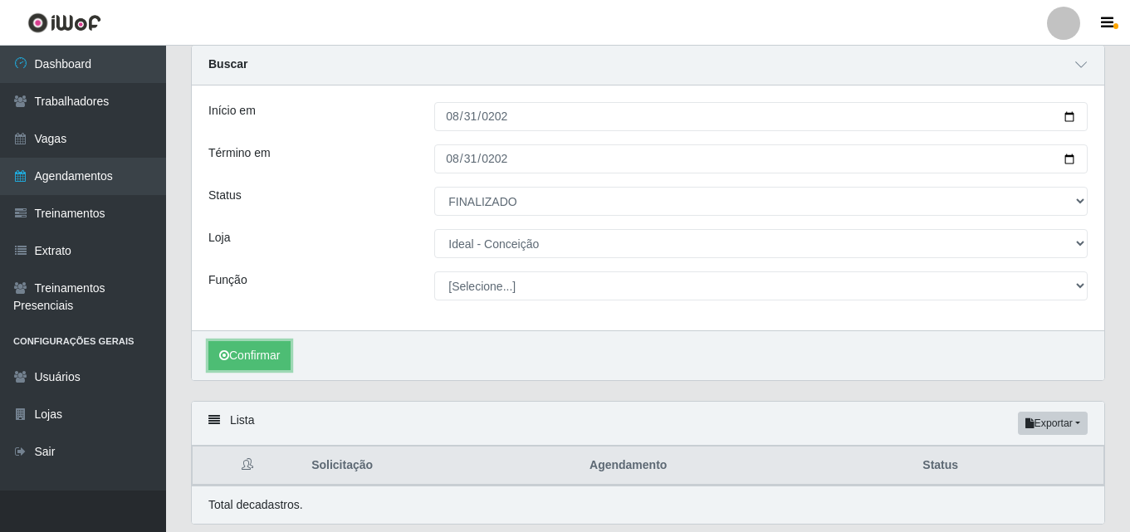
scroll to position [114, 0]
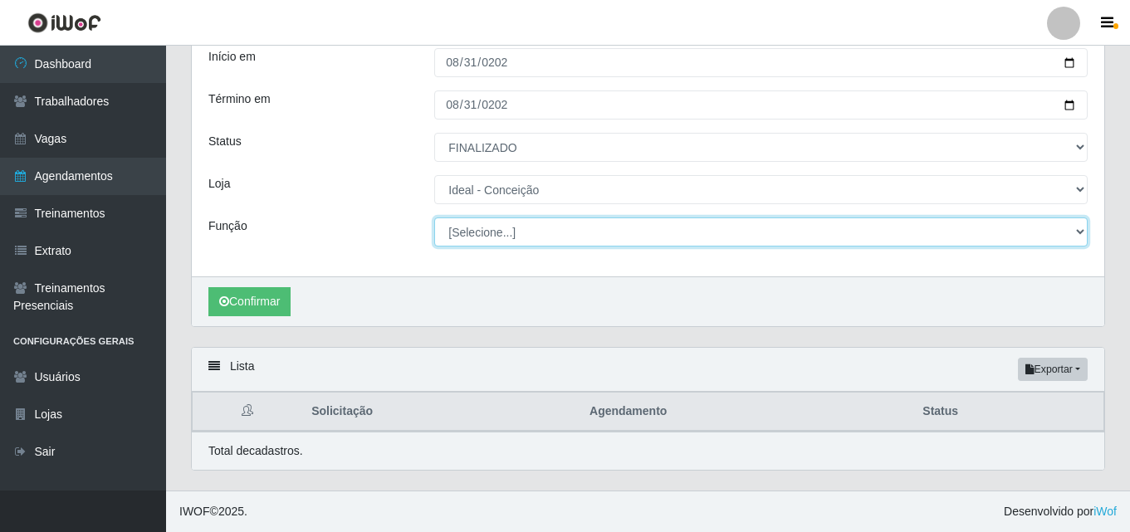
click at [488, 235] on select "[Selecione...] ASG ASG + ASG ++ Auxiliar de Estacionamento Auxiliar de Estacion…" at bounding box center [760, 232] width 653 height 29
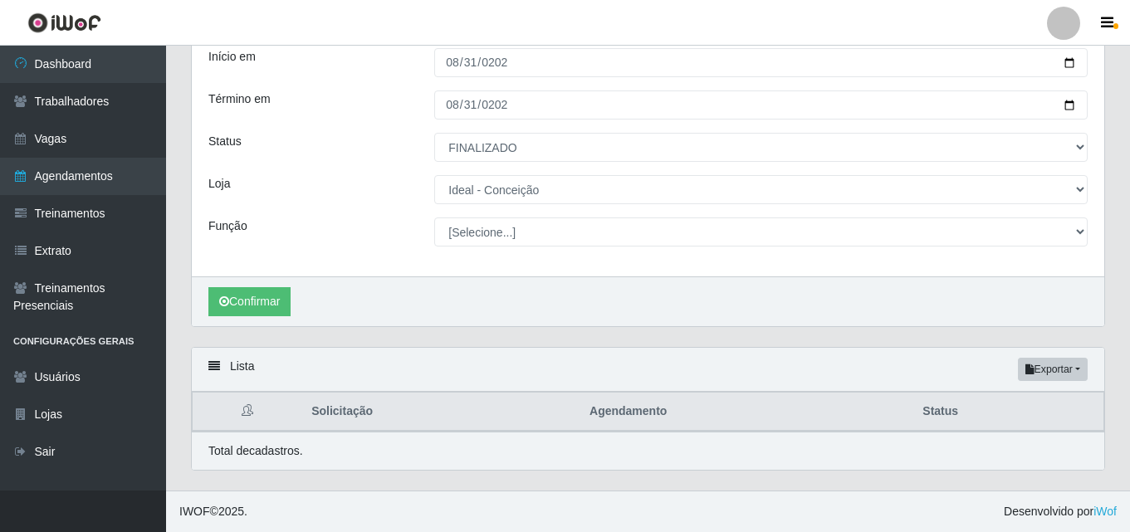
click at [334, 187] on div "Loja" at bounding box center [309, 189] width 226 height 29
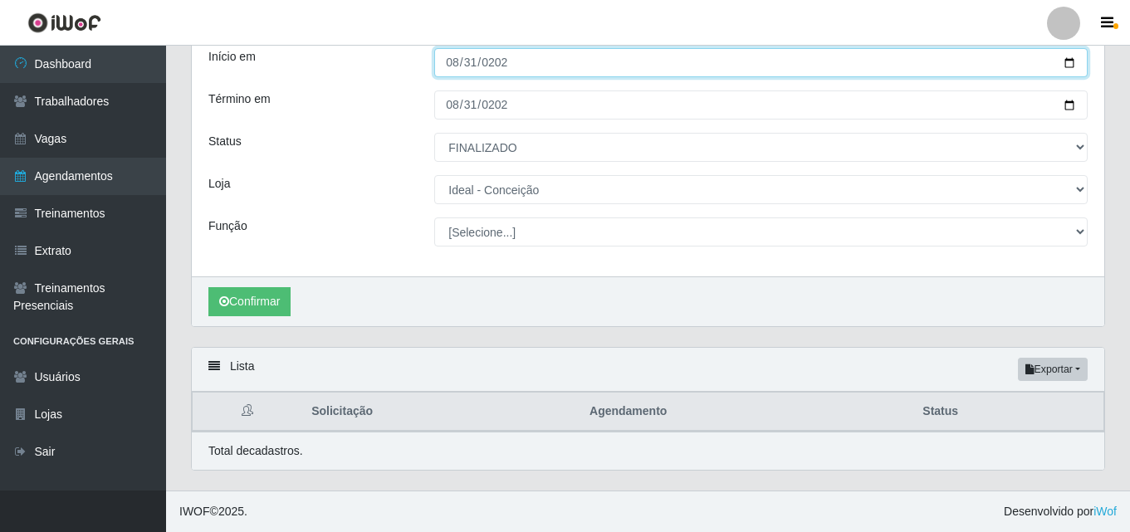
click at [442, 56] on input "[DATE]" at bounding box center [760, 62] width 653 height 29
type input "[DATE]"
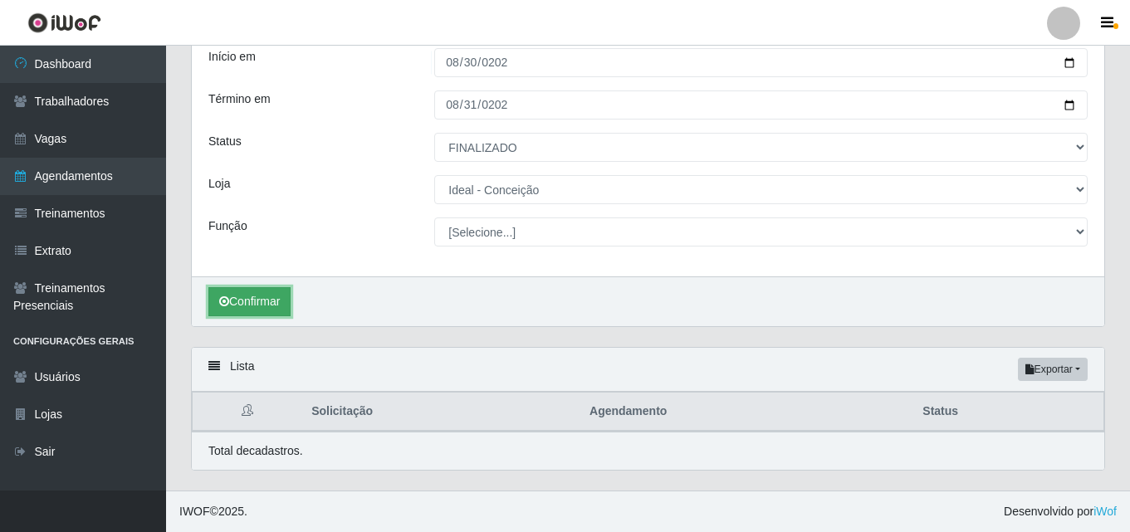
click at [223, 308] on button "Confirmar" at bounding box center [249, 301] width 82 height 29
click at [245, 303] on button "Confirmar" at bounding box center [249, 301] width 82 height 29
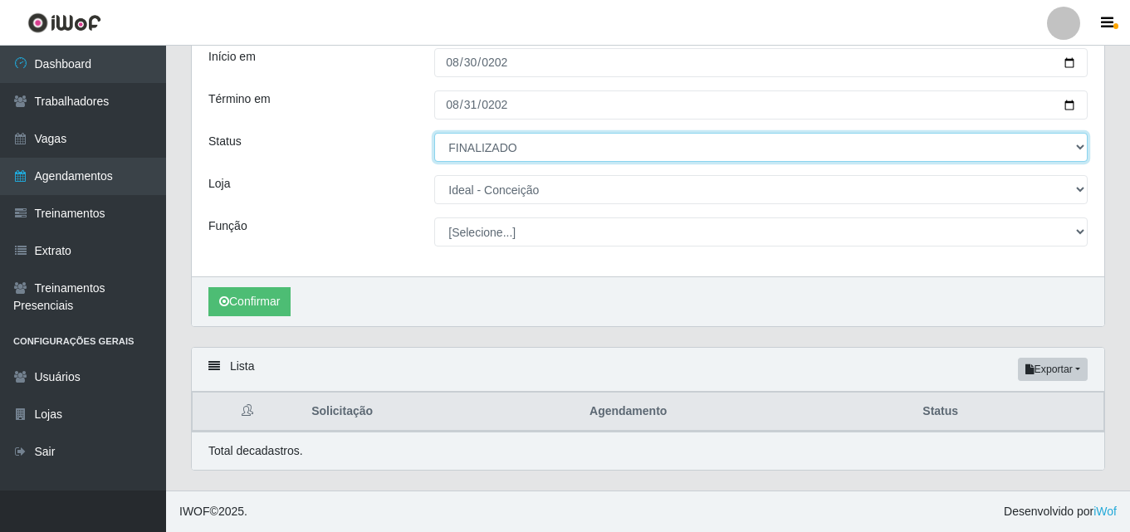
click at [485, 150] on select "[Selecione...] AGENDADO AGUARDANDO LIBERAR EM ANDAMENTO EM REVISÃO FINALIZADO C…" at bounding box center [760, 147] width 653 height 29
select select "EM ANDAMENTO"
click at [434, 133] on select "[Selecione...] AGENDADO AGUARDANDO LIBERAR EM ANDAMENTO EM REVISÃO FINALIZADO C…" at bounding box center [760, 147] width 653 height 29
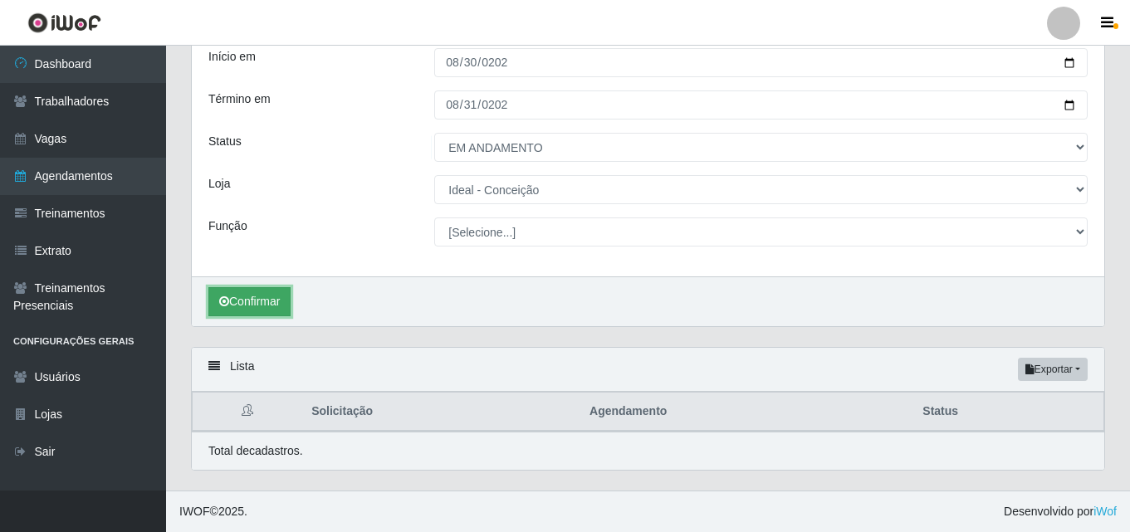
click at [247, 301] on button "Confirmar" at bounding box center [249, 301] width 82 height 29
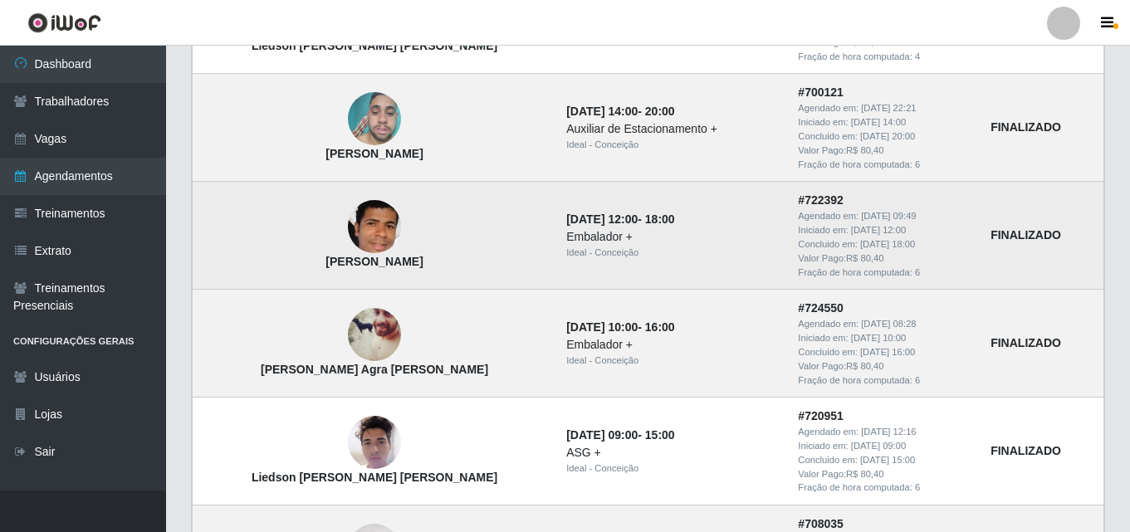
scroll to position [695, 0]
